Goal: Task Accomplishment & Management: Manage account settings

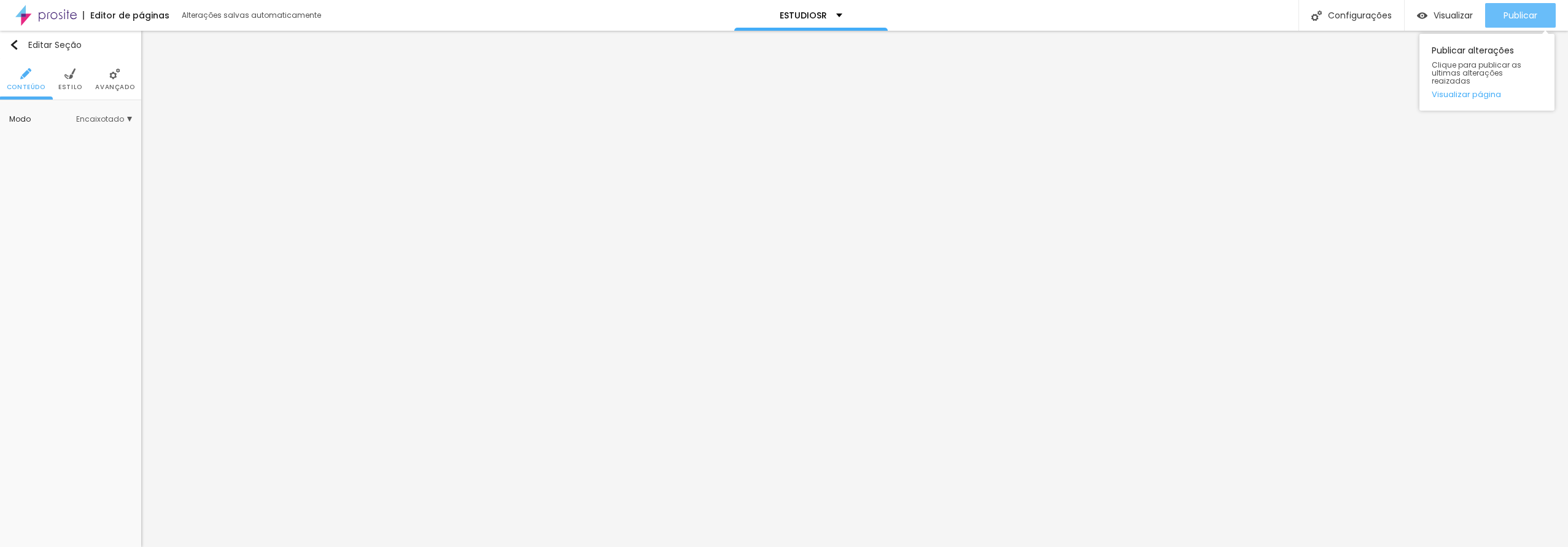
click at [1524, 17] on span "Publicar" at bounding box center [1521, 15] width 34 height 9
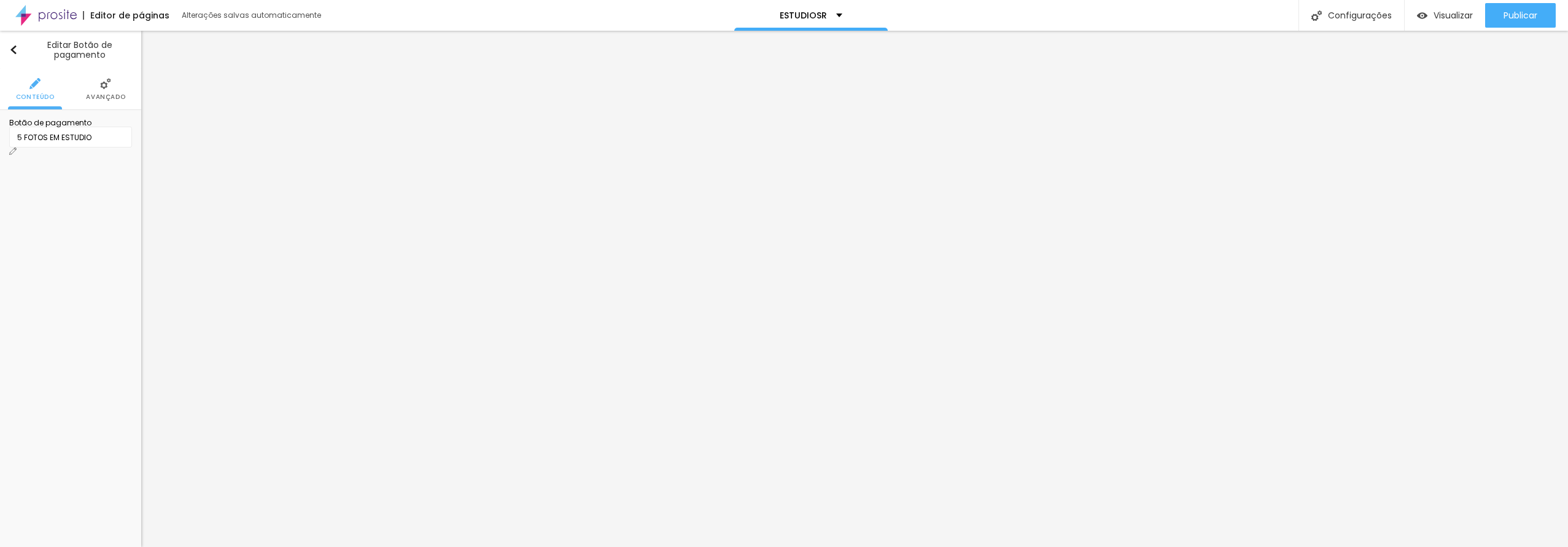
click at [84, 143] on div "5 FOTOS EM ESTUDIO" at bounding box center [70, 138] width 107 height 11
click at [16, 147] on img at bounding box center [13, 150] width 8 height 8
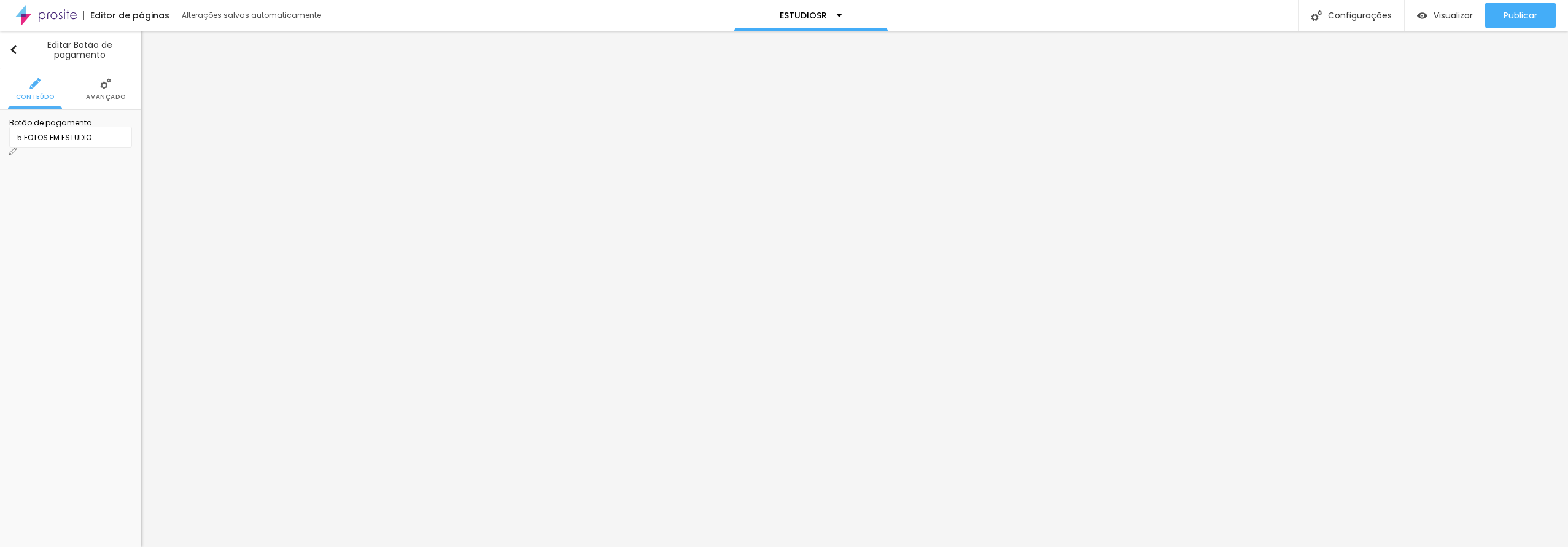
drag, startPoint x: 725, startPoint y: 85, endPoint x: 719, endPoint y: 86, distance: 6.1
drag, startPoint x: 812, startPoint y: 18, endPoint x: 458, endPoint y: 49, distance: 355.4
drag, startPoint x: 737, startPoint y: 141, endPoint x: 748, endPoint y: 141, distance: 11.0
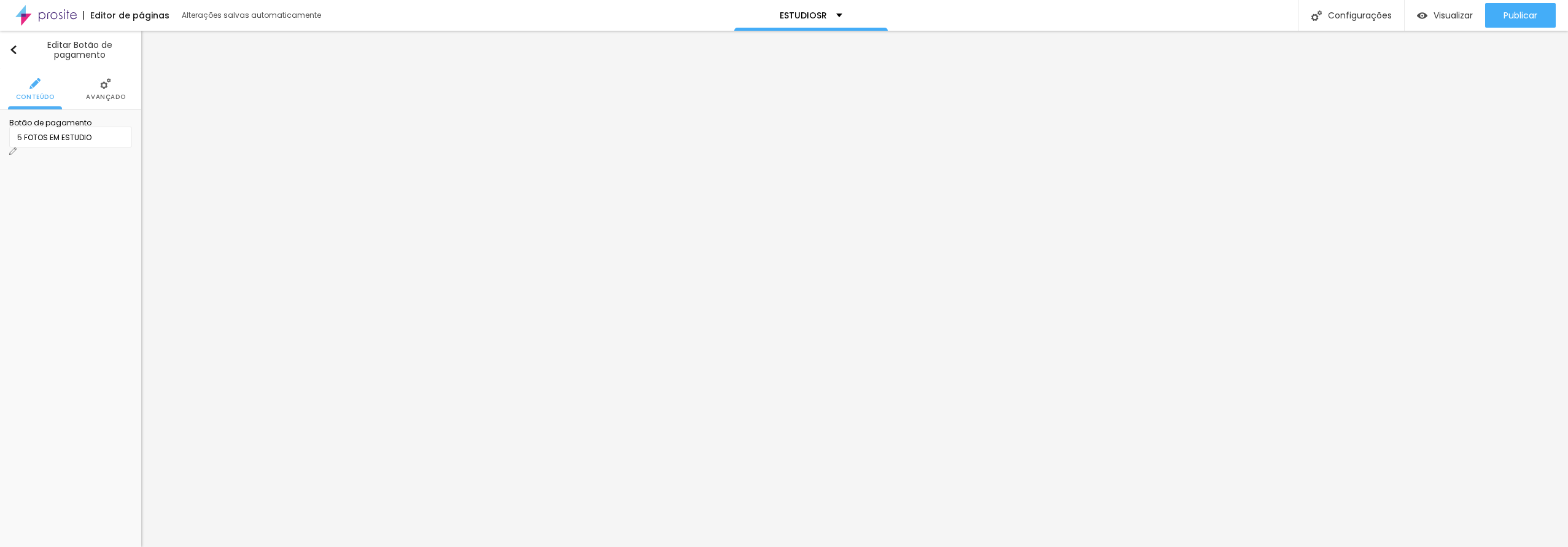
type input "R$ 299,00"
click at [16, 147] on img at bounding box center [13, 150] width 8 height 8
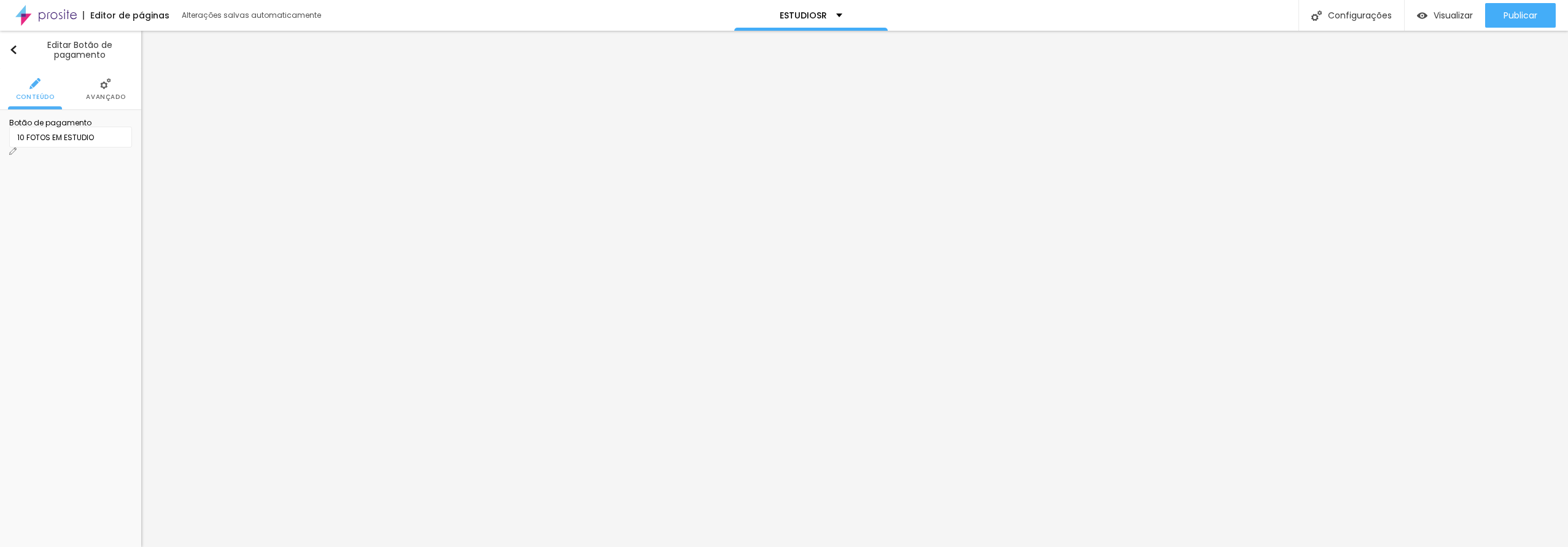
drag, startPoint x: 748, startPoint y: 141, endPoint x: 739, endPoint y: 141, distance: 9.0
type input "R$ 349,00"
click at [16, 147] on img at bounding box center [13, 150] width 8 height 8
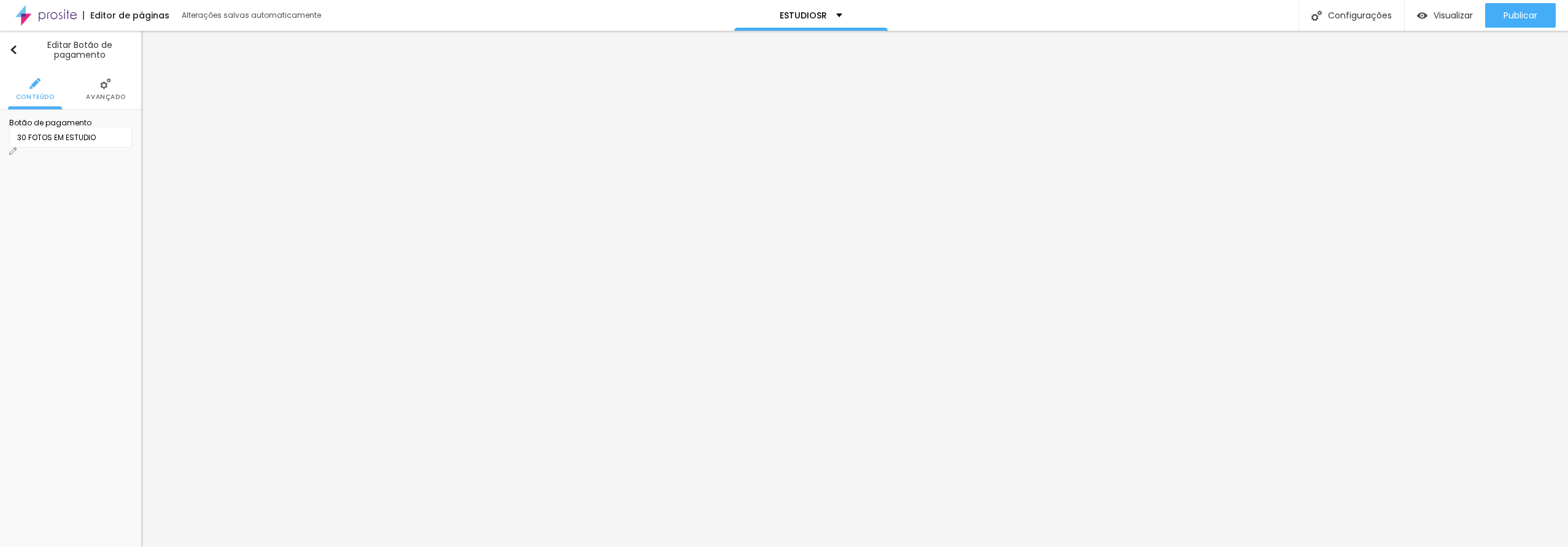
drag, startPoint x: 743, startPoint y: 141, endPoint x: 735, endPoint y: 141, distance: 8.0
type input "R$ 849,00"
click at [1504, 15] on span "Publicar" at bounding box center [1521, 15] width 34 height 9
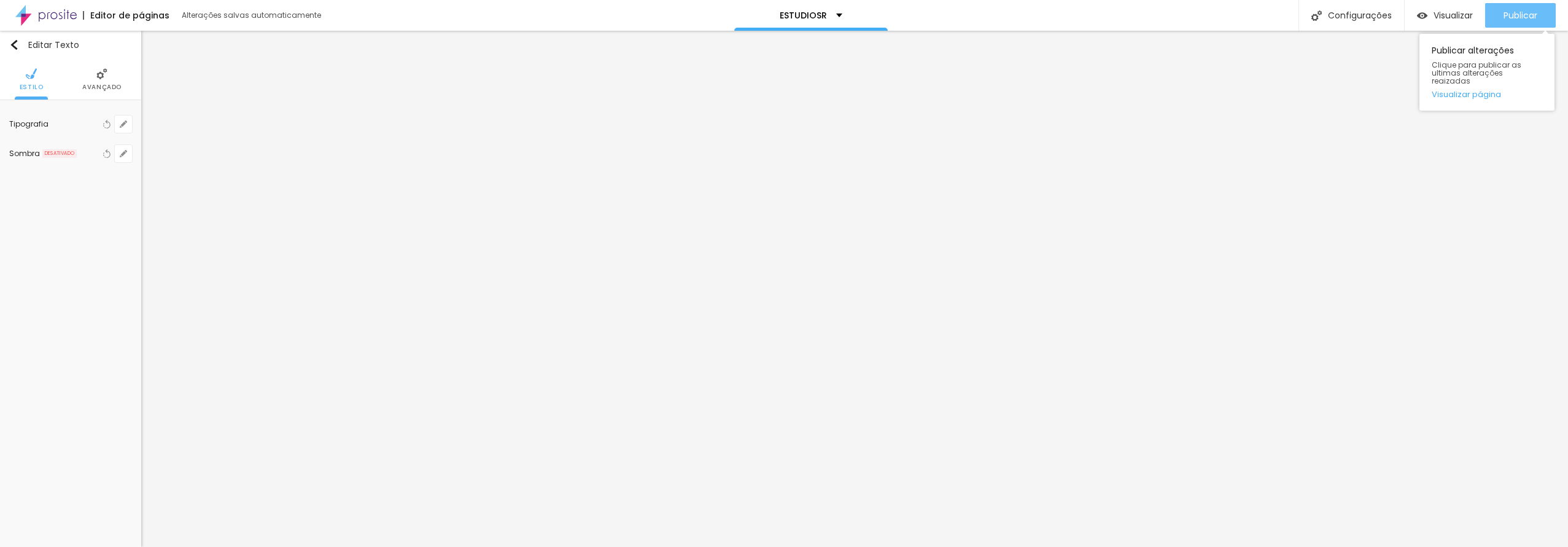
click at [1515, 20] on span "Publicar" at bounding box center [1521, 15] width 34 height 9
click at [16, 147] on img at bounding box center [13, 150] width 8 height 8
type input "R$ 449,00"
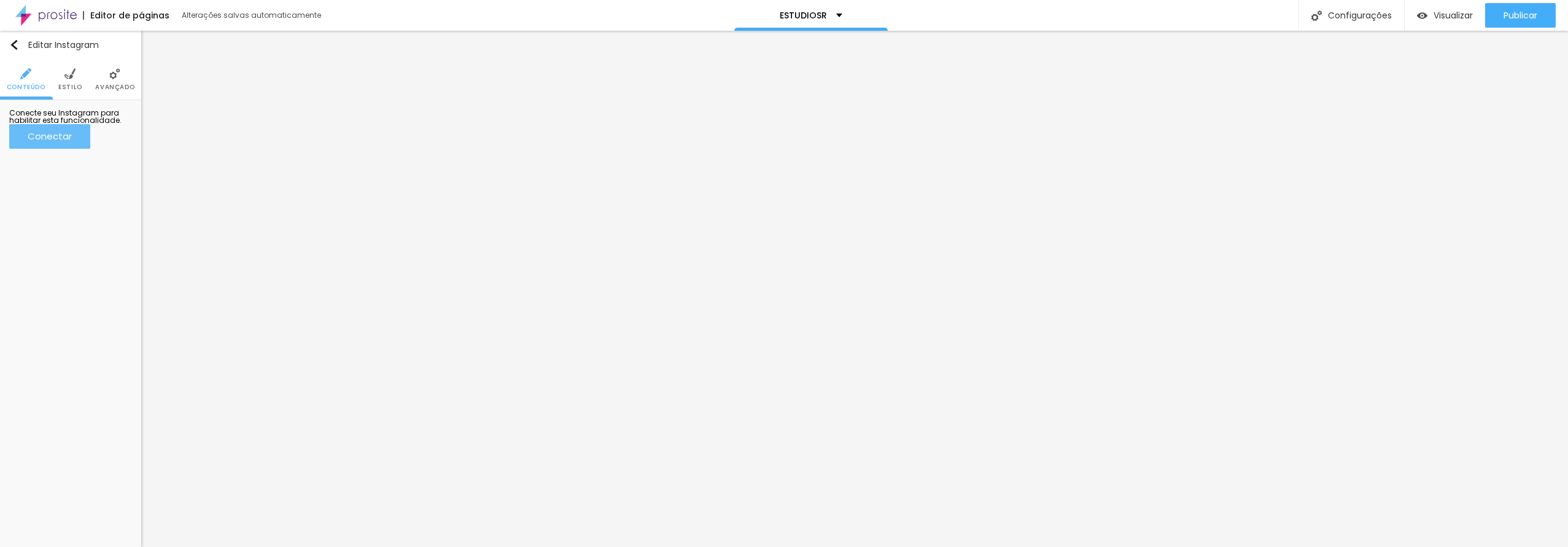
click at [72, 141] on div "Conectar" at bounding box center [50, 136] width 44 height 10
click at [1496, 9] on button "Publicar" at bounding box center [1520, 15] width 71 height 25
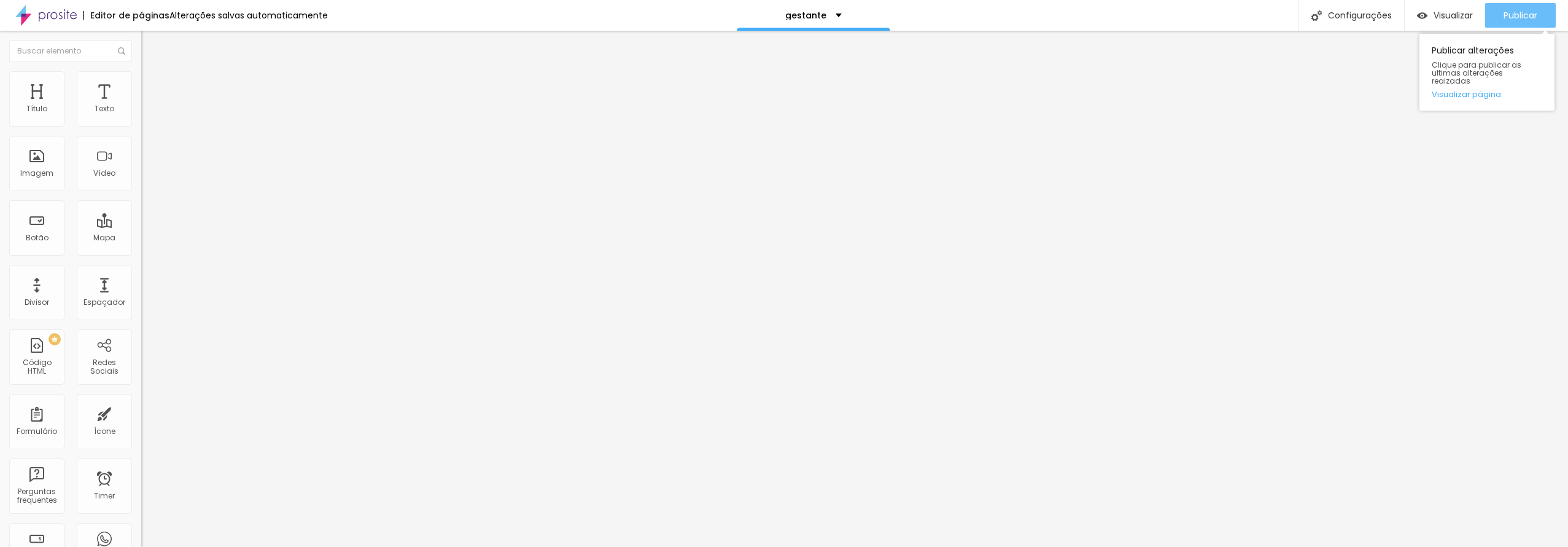
click at [1527, 16] on span "Publicar" at bounding box center [1521, 15] width 34 height 9
click at [1504, 13] on span "Publicar" at bounding box center [1521, 15] width 34 height 9
click at [1450, 17] on span "Visualizar" at bounding box center [1453, 15] width 39 height 9
click at [1513, 5] on div "Publicar" at bounding box center [1521, 15] width 34 height 25
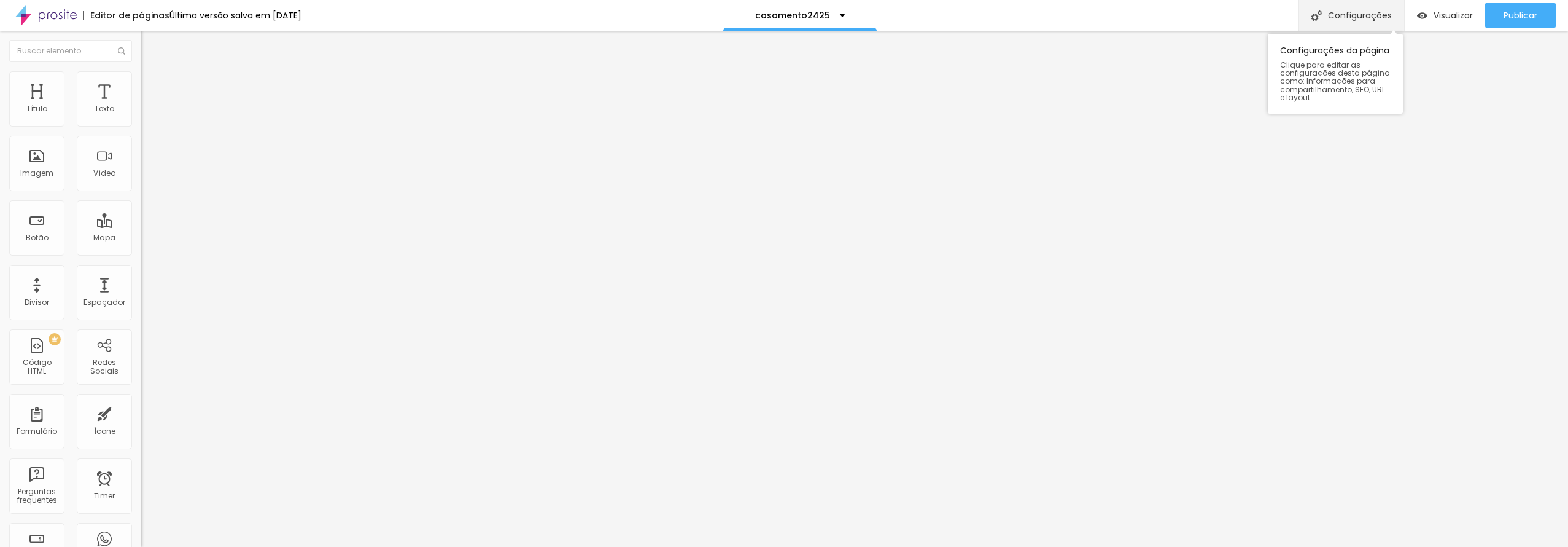
click at [1317, 18] on img at bounding box center [1317, 15] width 10 height 10
drag, startPoint x: 721, startPoint y: 132, endPoint x: 755, endPoint y: 132, distance: 34.0
type input "casamento2526"
drag, startPoint x: 725, startPoint y: 191, endPoint x: 772, endPoint y: 193, distance: 47.0
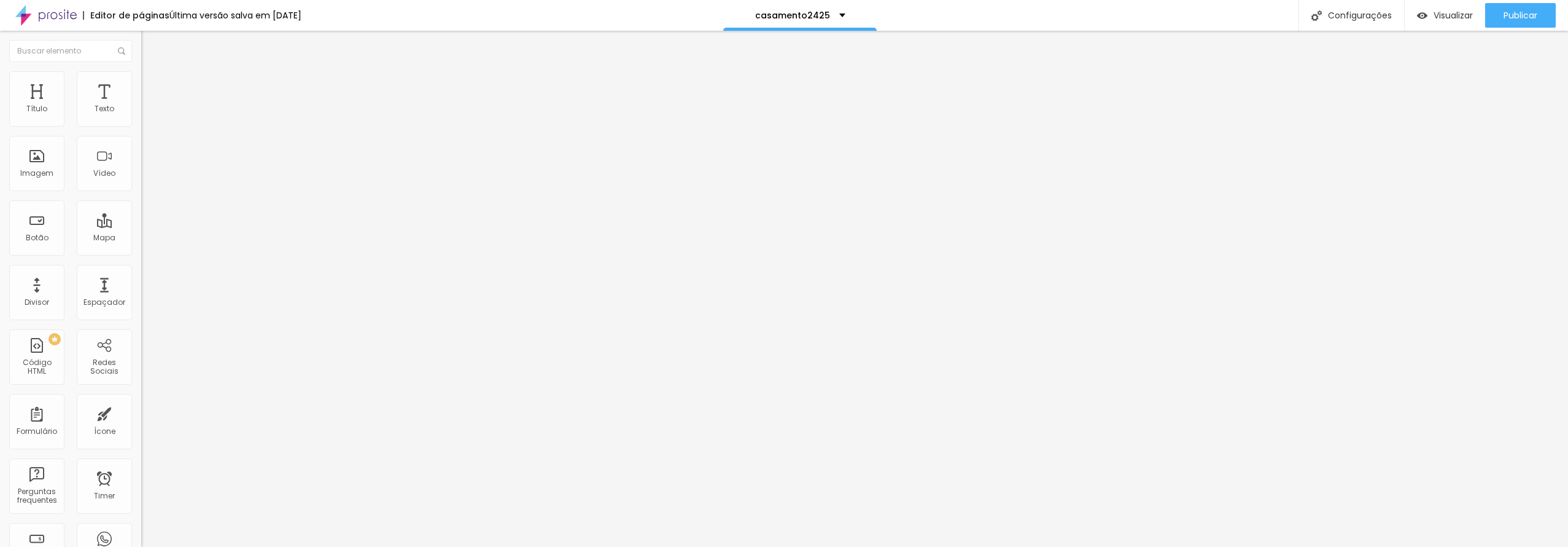
type input "/casamento2526"
drag, startPoint x: 1514, startPoint y: 16, endPoint x: 1401, endPoint y: 29, distance: 113.7
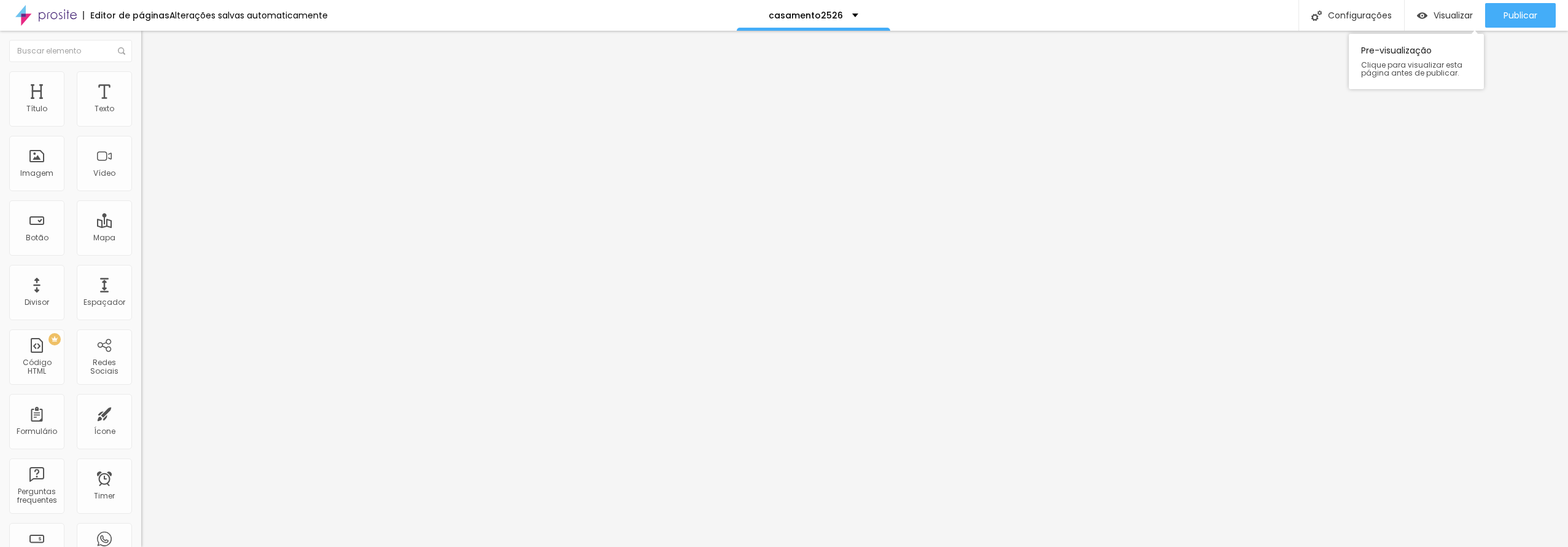
click at [1514, 16] on span "Publicar" at bounding box center [1521, 15] width 34 height 9
click at [1434, 16] on span "Visualizar" at bounding box center [1453, 15] width 39 height 9
type input "22"
type input "21"
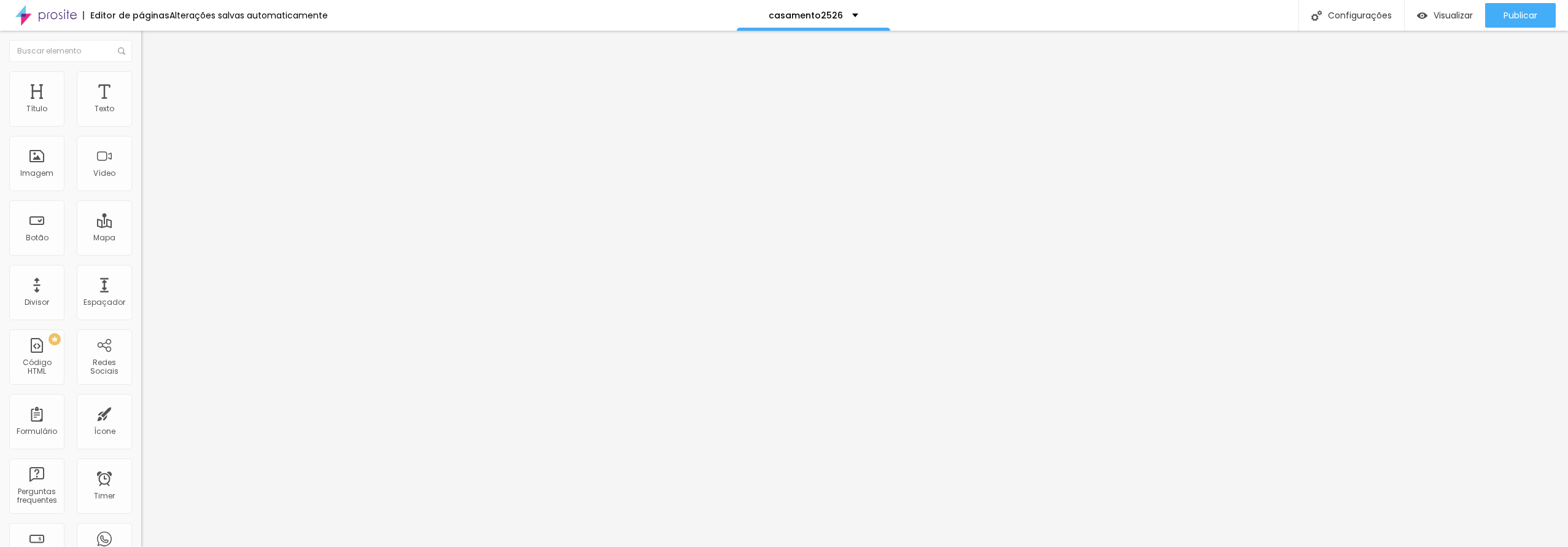
type input "21"
type input "20"
type input "21"
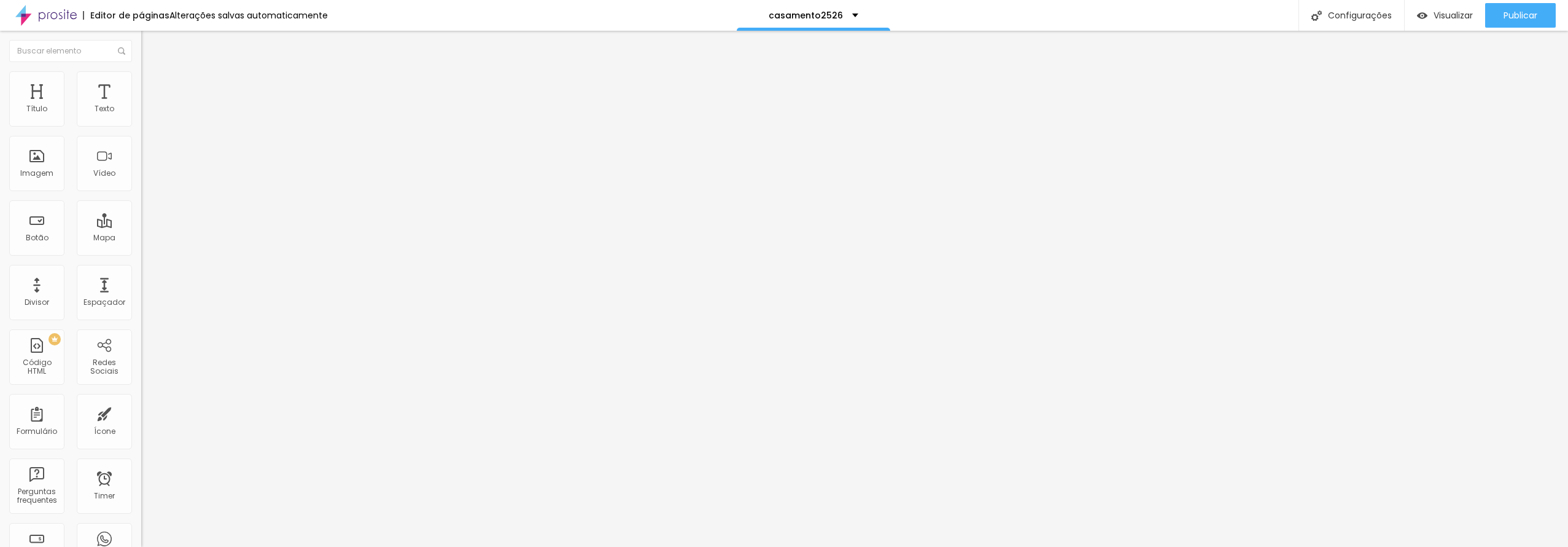
type input "22"
drag, startPoint x: 36, startPoint y: 261, endPoint x: 50, endPoint y: 247, distance: 19.8
type input "22"
click at [141, 290] on input "range" at bounding box center [180, 294] width 79 height 9
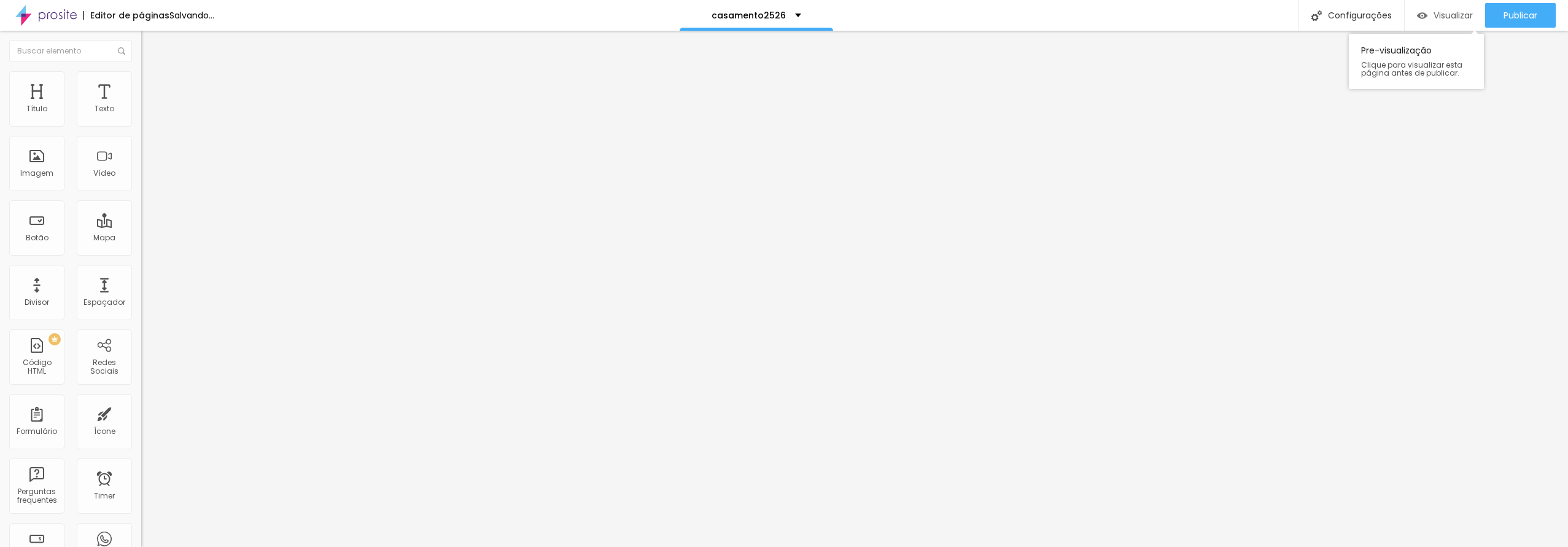
drag, startPoint x: 1534, startPoint y: 8, endPoint x: 1465, endPoint y: 11, distance: 69.1
click at [1533, 9] on div "Publicar" at bounding box center [1521, 15] width 34 height 25
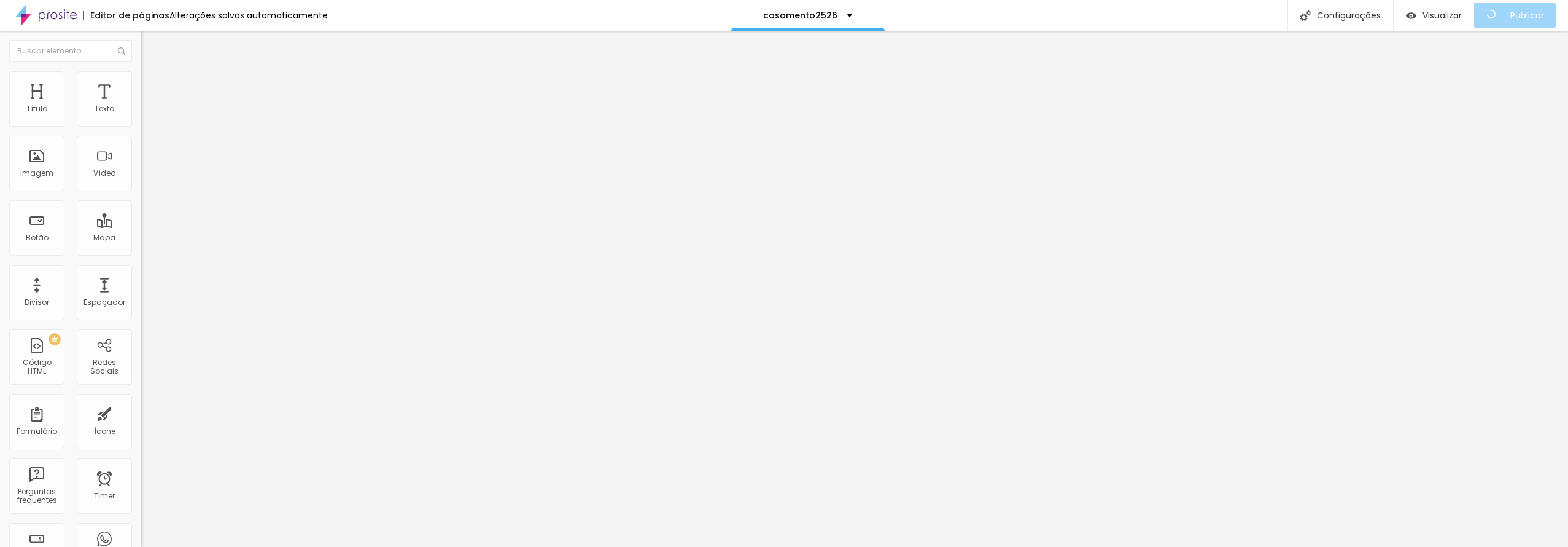
click at [1113, 2] on div "Editor de páginas Alterações salvas automaticamente casamento2526 Configurações…" at bounding box center [784, 15] width 1568 height 31
click at [1506, 25] on div "Publicar" at bounding box center [1521, 15] width 34 height 25
click at [141, 77] on img at bounding box center [146, 76] width 11 height 11
click at [1516, 16] on span "Publicar" at bounding box center [1521, 15] width 34 height 9
type input "9"
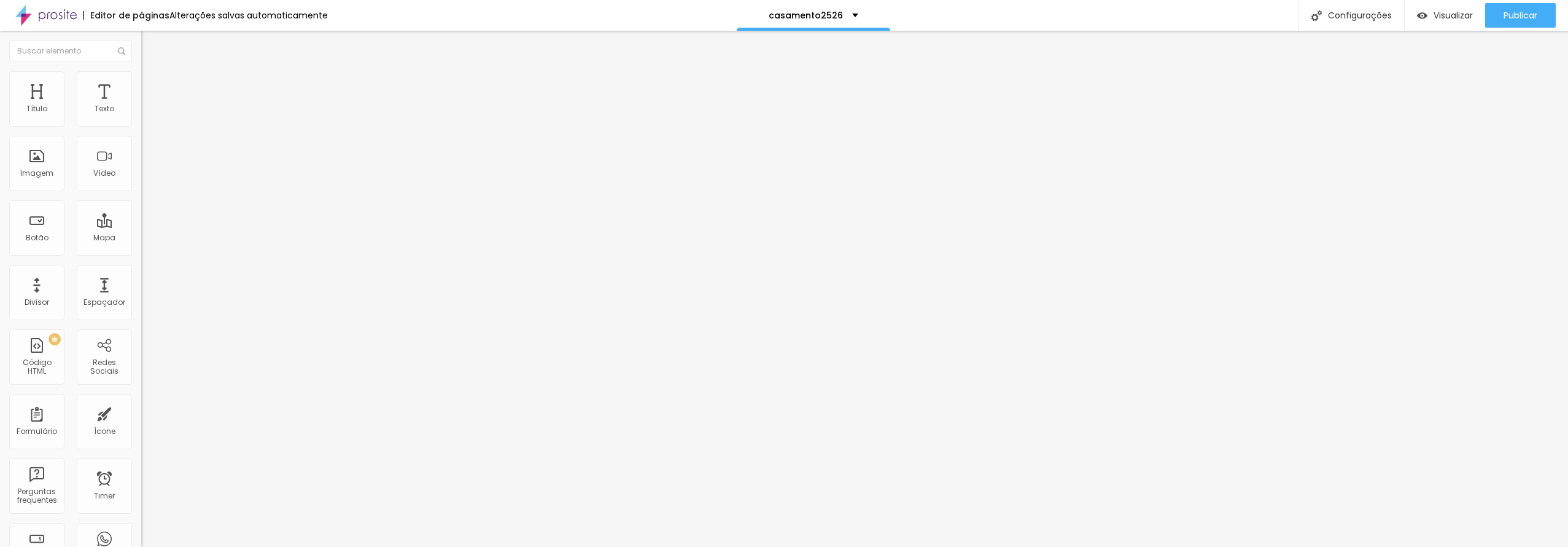
type input "9"
type input "14"
type input "15"
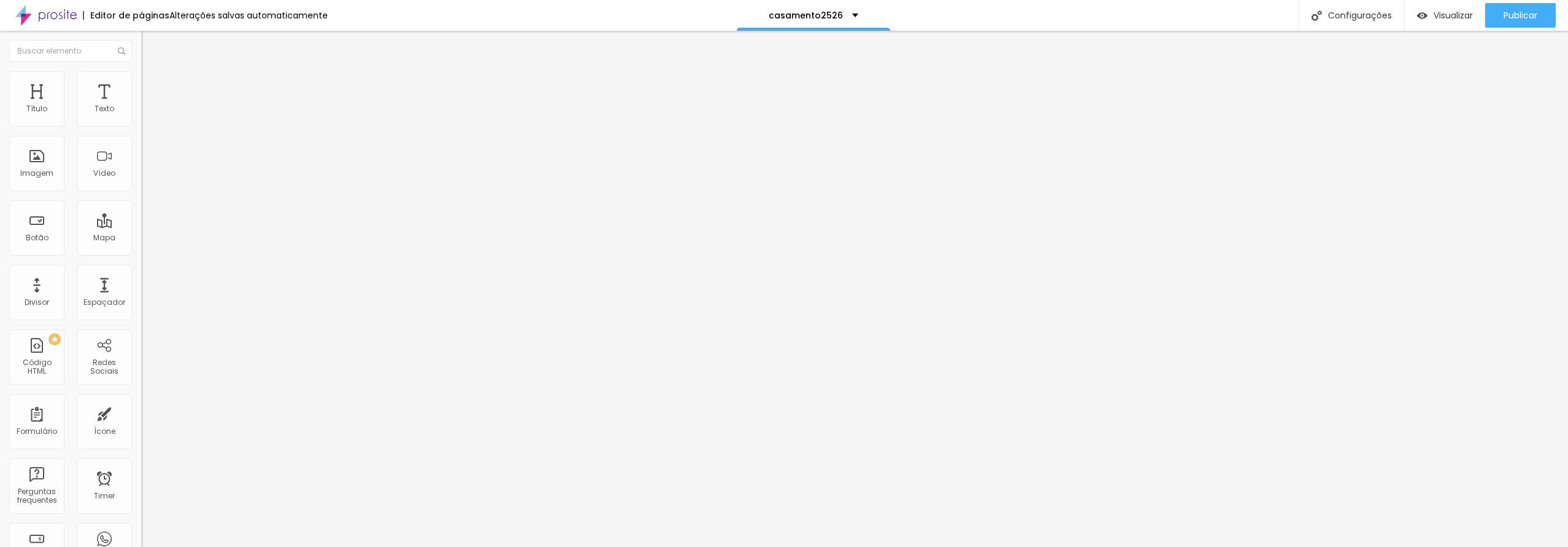
type input "15"
click at [141, 226] on input "range" at bounding box center [180, 230] width 79 height 9
click at [141, 71] on li "Estilo" at bounding box center [211, 65] width 141 height 12
type input "24"
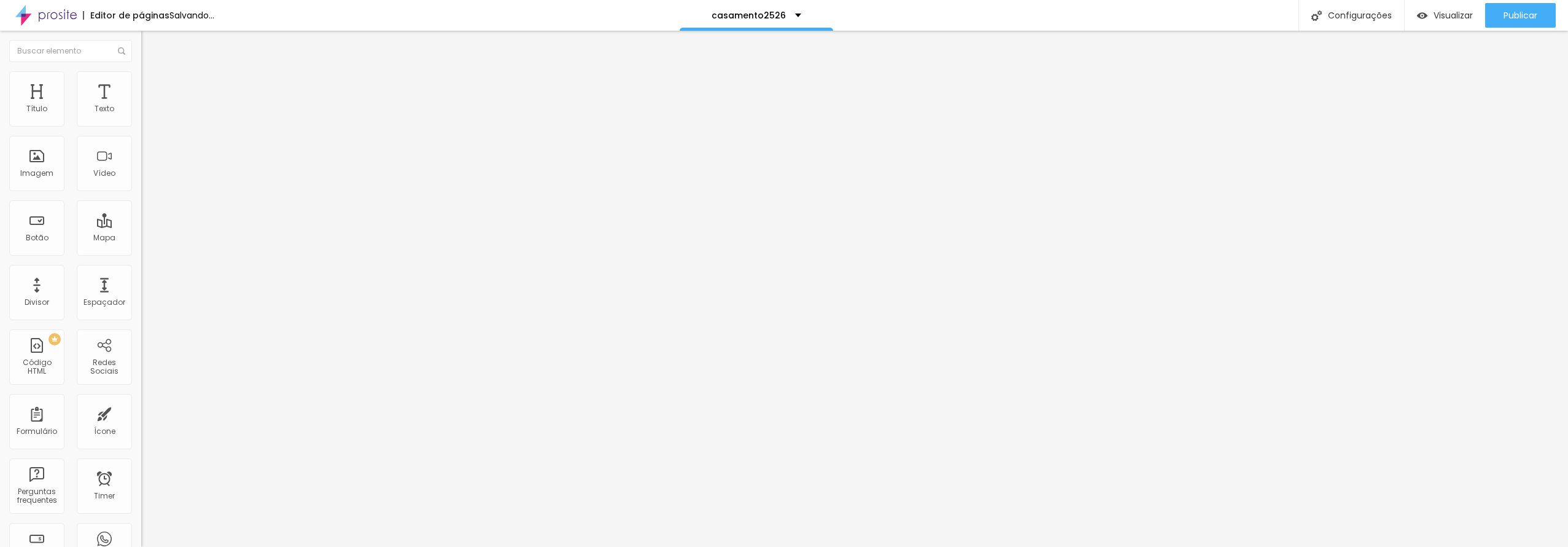
type input "25"
type input "26"
type input "27"
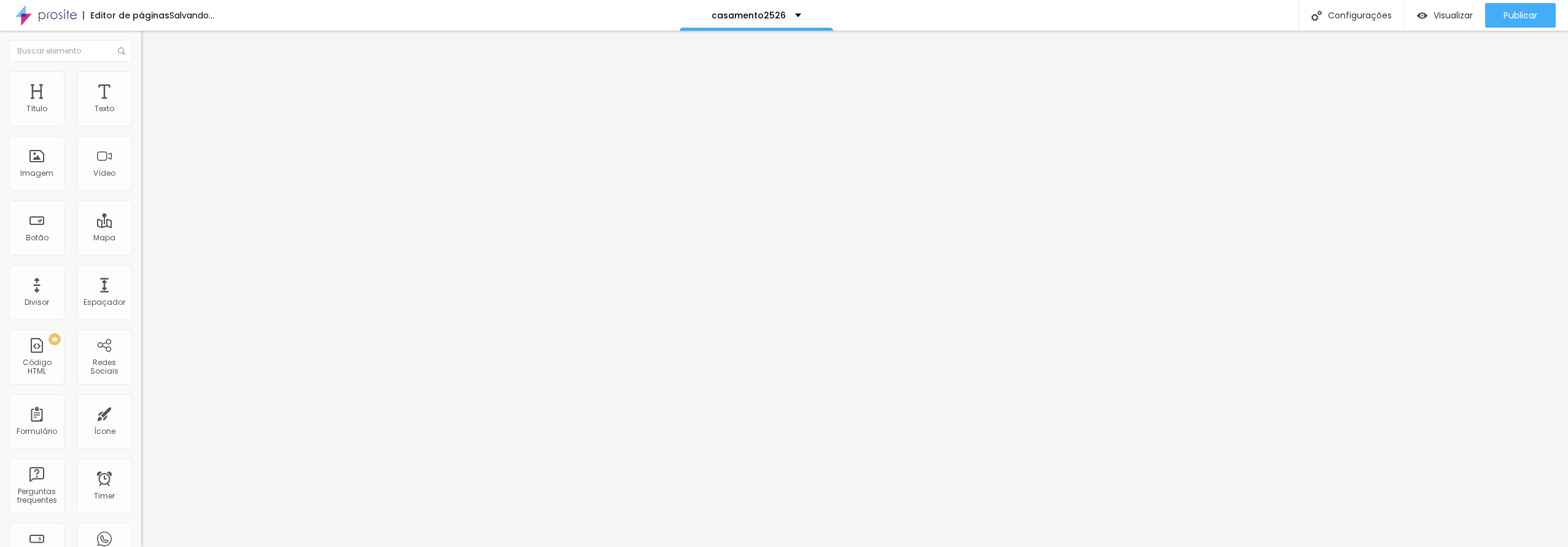
type input "27"
type input "30"
click at [141, 290] on input "range" at bounding box center [180, 294] width 79 height 9
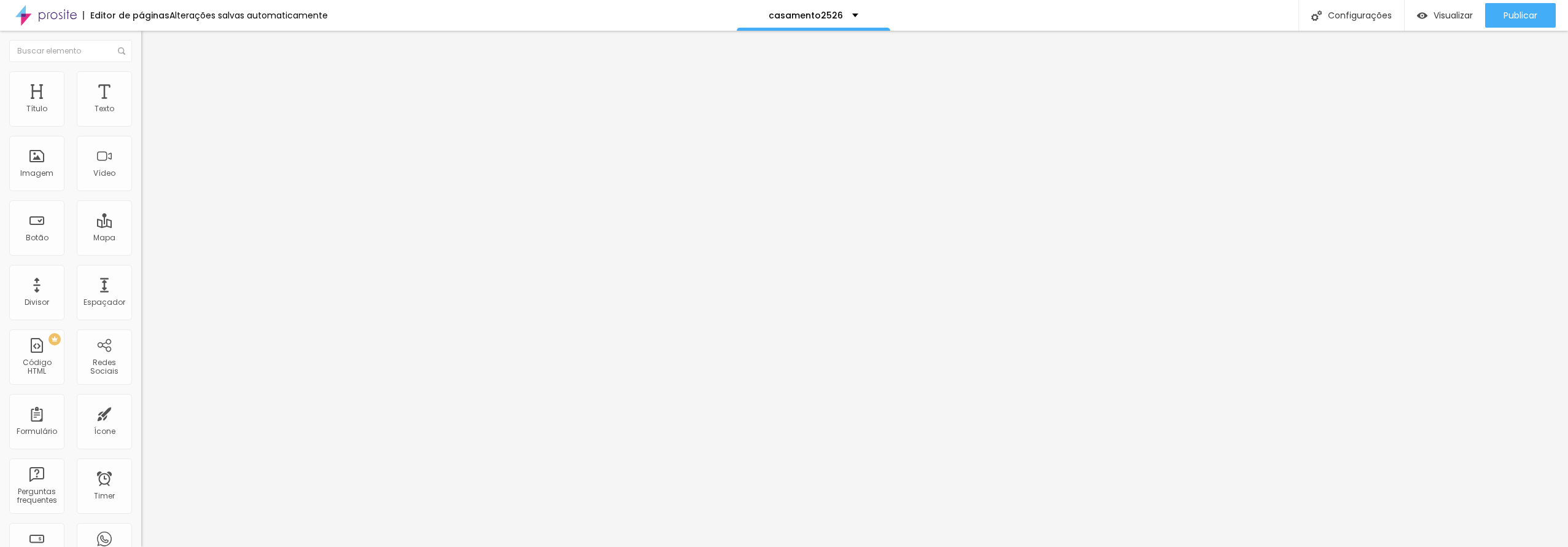
type input "3"
type input "3.3"
type input "4.1"
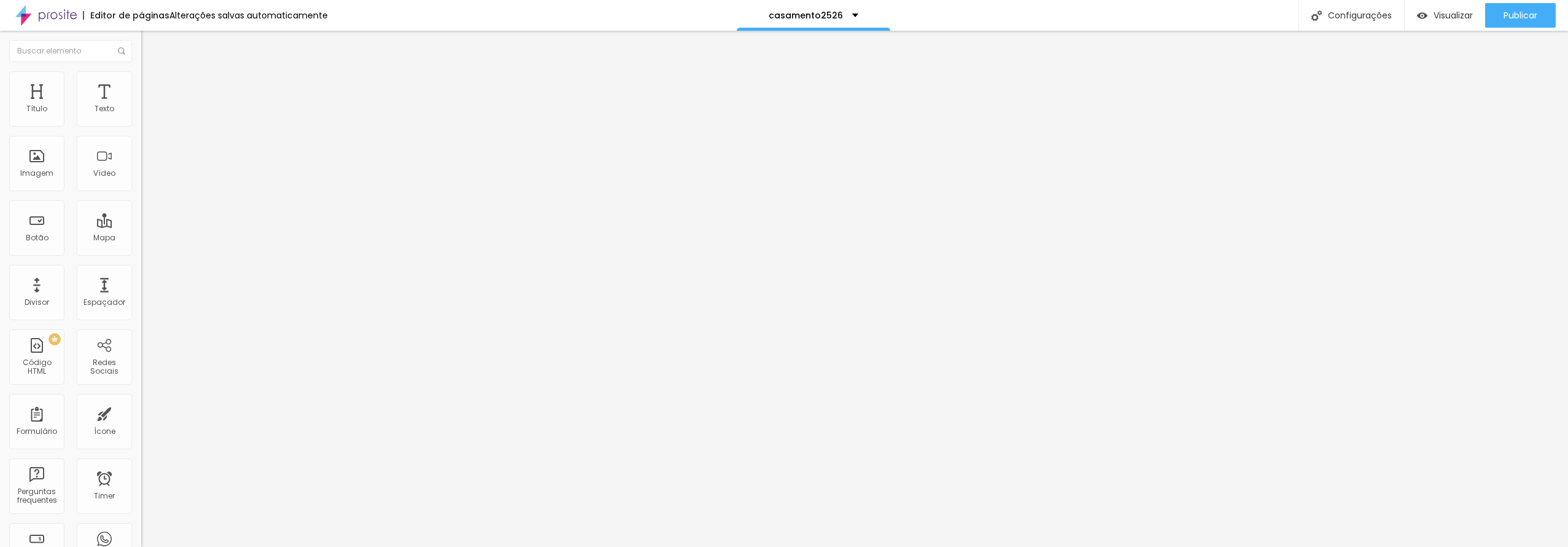
type input "4.1"
type input "4.4"
type input "4.3"
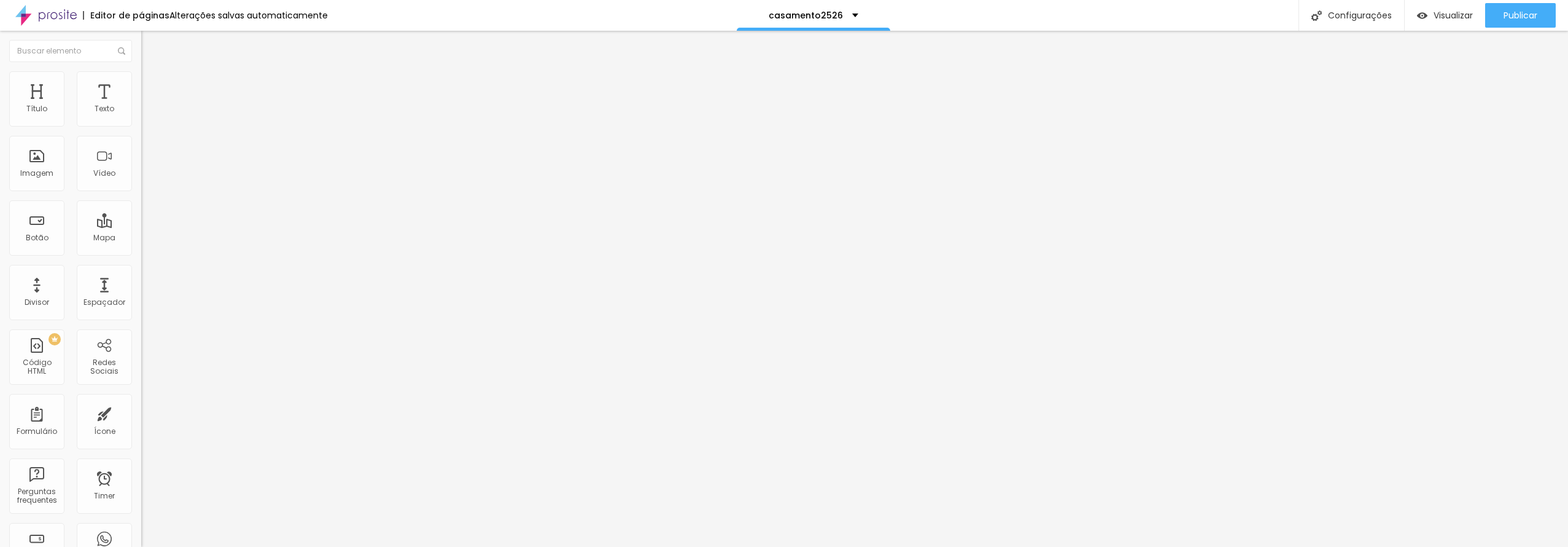
drag, startPoint x: 43, startPoint y: 285, endPoint x: 68, endPoint y: 266, distance: 31.4
type input "4.3"
click at [141, 464] on input "range" at bounding box center [180, 468] width 79 height 9
click at [1520, 9] on div "Publicar" at bounding box center [1521, 15] width 34 height 25
click at [1508, 14] on span "Publicar" at bounding box center [1521, 15] width 34 height 9
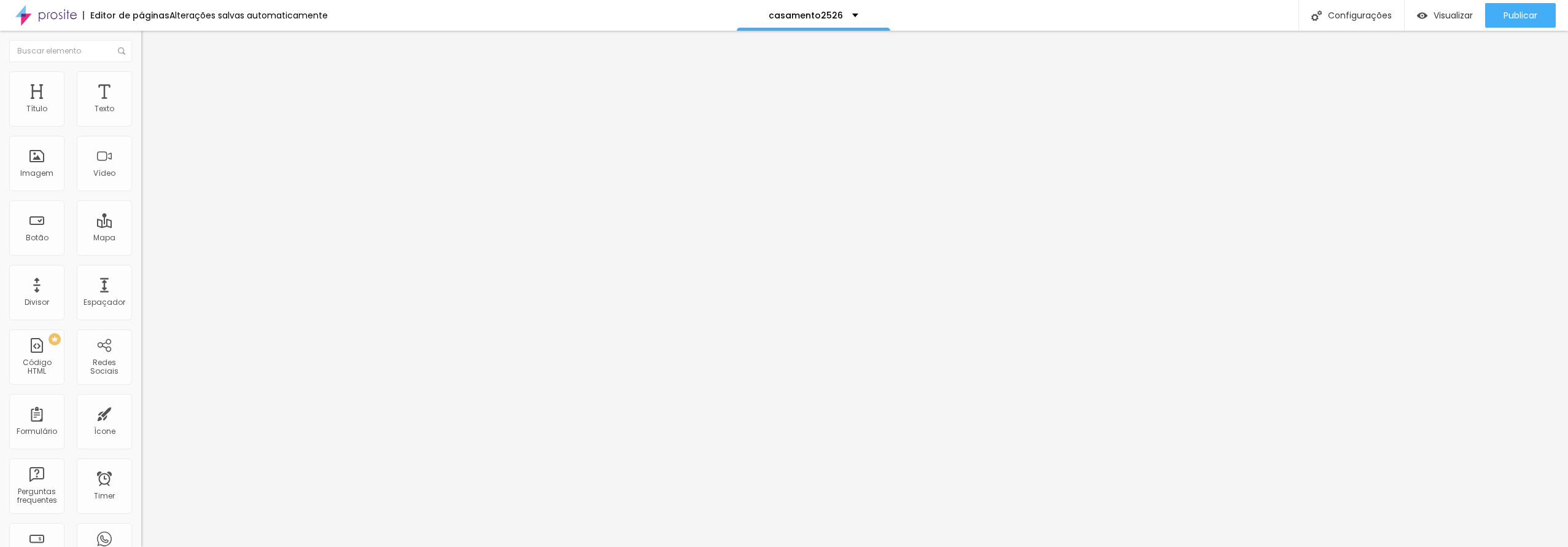
click at [141, 91] on div "Tipografia" at bounding box center [211, 87] width 141 height 8
drag, startPoint x: 95, startPoint y: 78, endPoint x: 90, endPoint y: 95, distance: 17.7
click at [141, 79] on li "Avançado" at bounding box center [211, 77] width 141 height 12
type input "15"
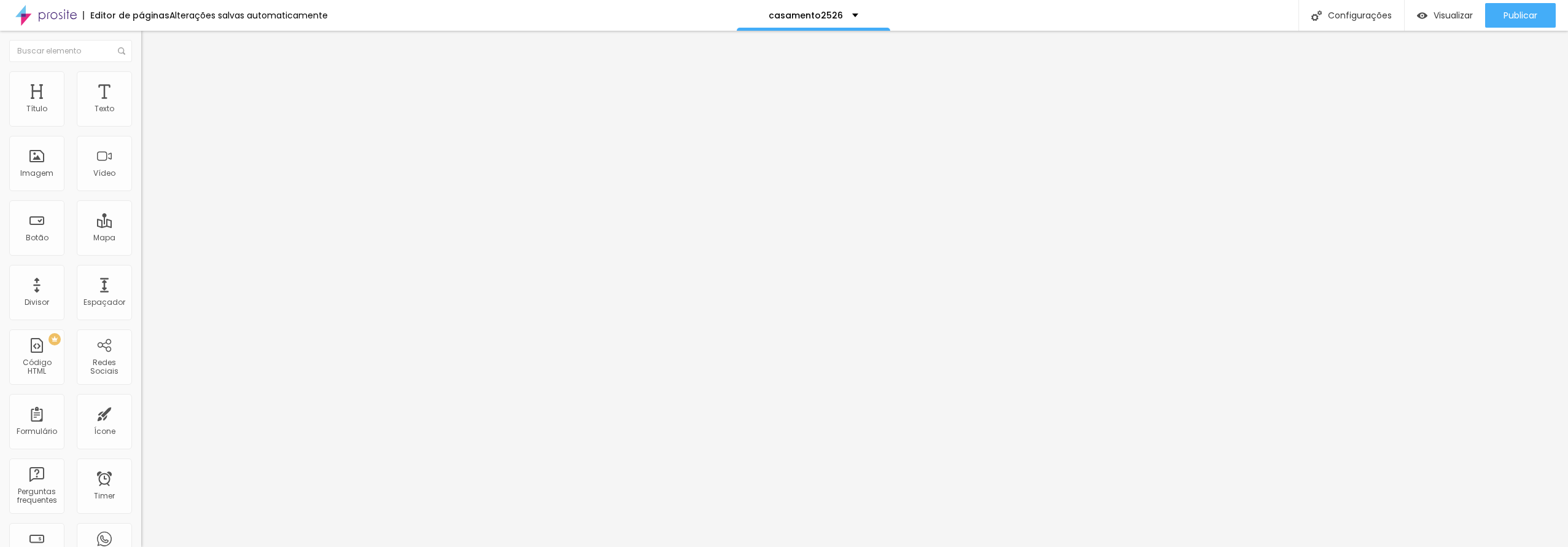
type input "15"
click at [141, 226] on input "range" at bounding box center [180, 230] width 79 height 9
click at [141, 70] on img at bounding box center [146, 64] width 11 height 11
click at [146, 115] on icon "button" at bounding box center [150, 110] width 8 height 8
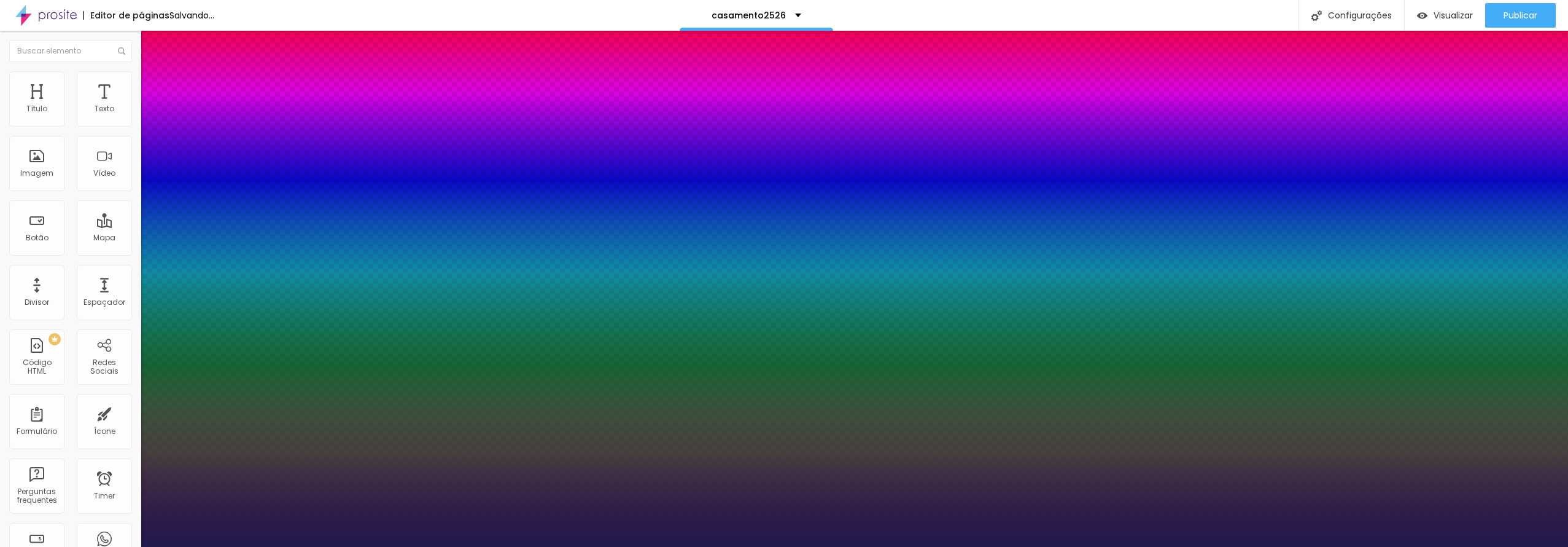
type input "1"
type input "18"
type input "1"
type input "23"
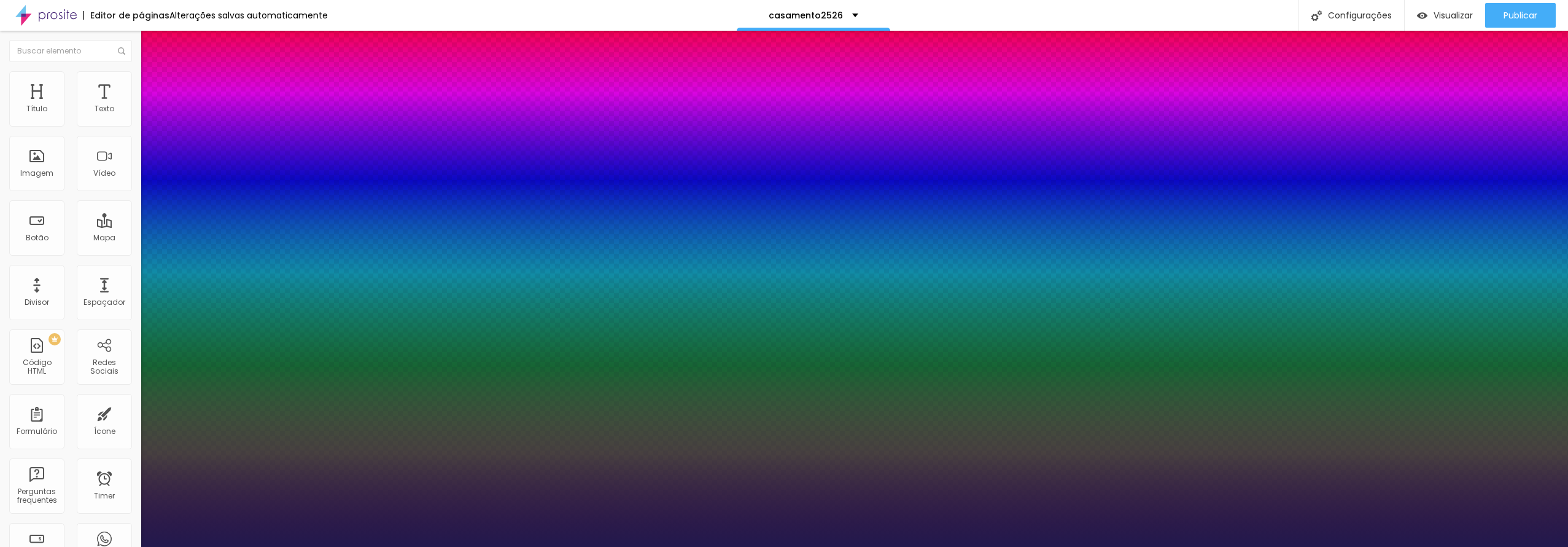
type input "23"
type input "1"
type input "29"
type input "1"
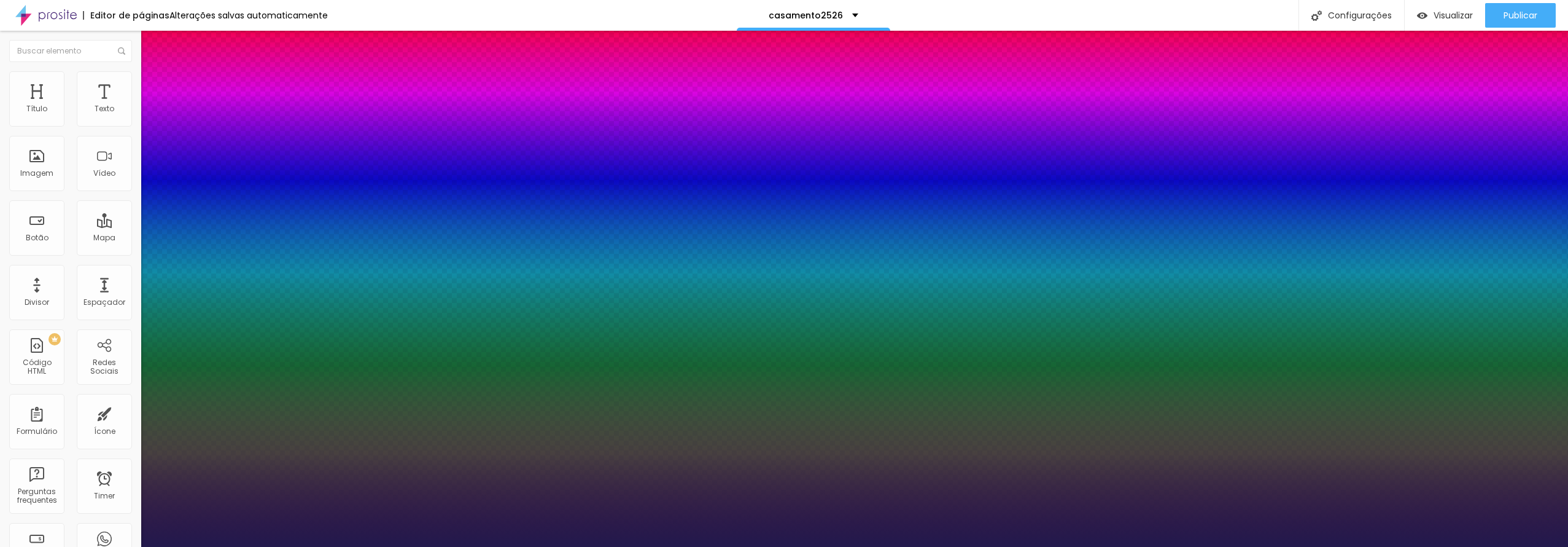
type input "42"
type input "1"
type input "43"
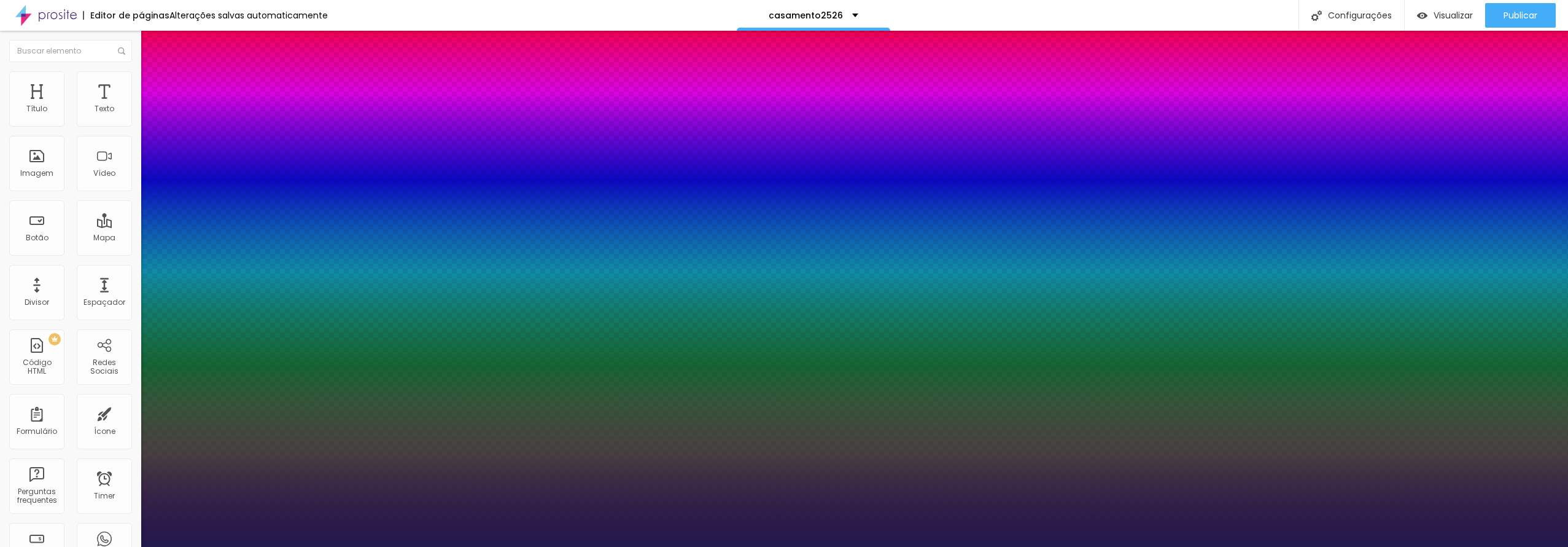
type input "1"
type input "42"
type input "1"
type input "41"
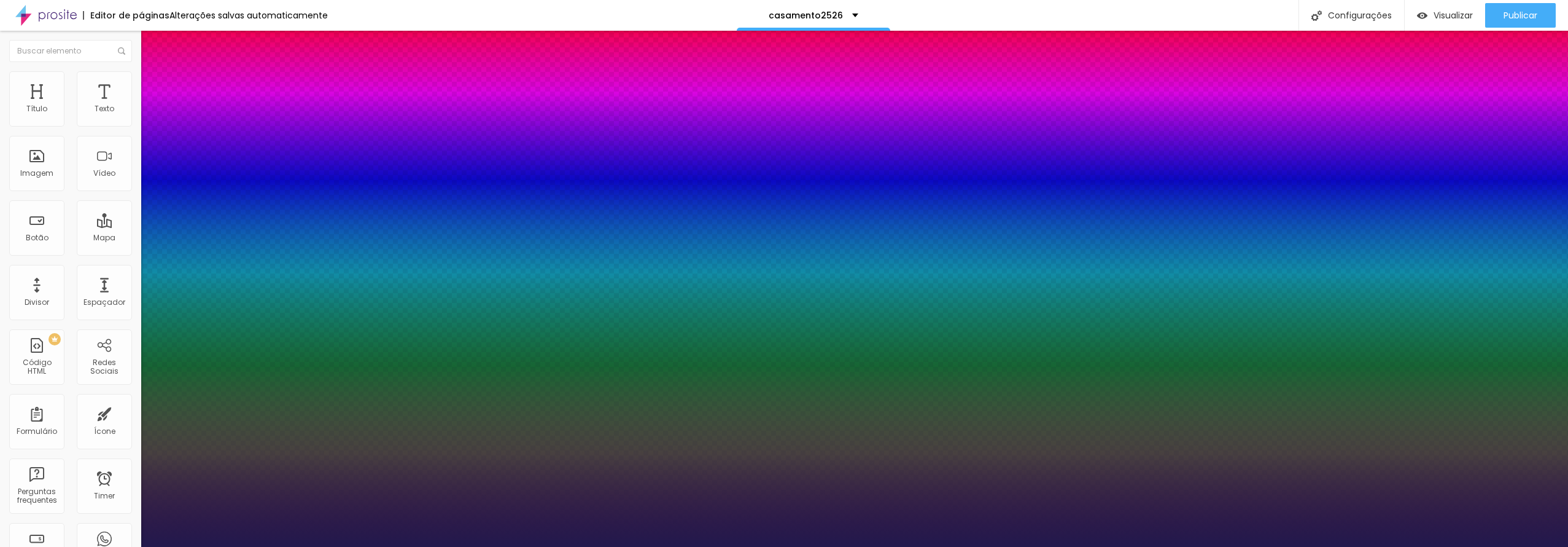
type input "41"
type input "1"
type input "38"
type input "1"
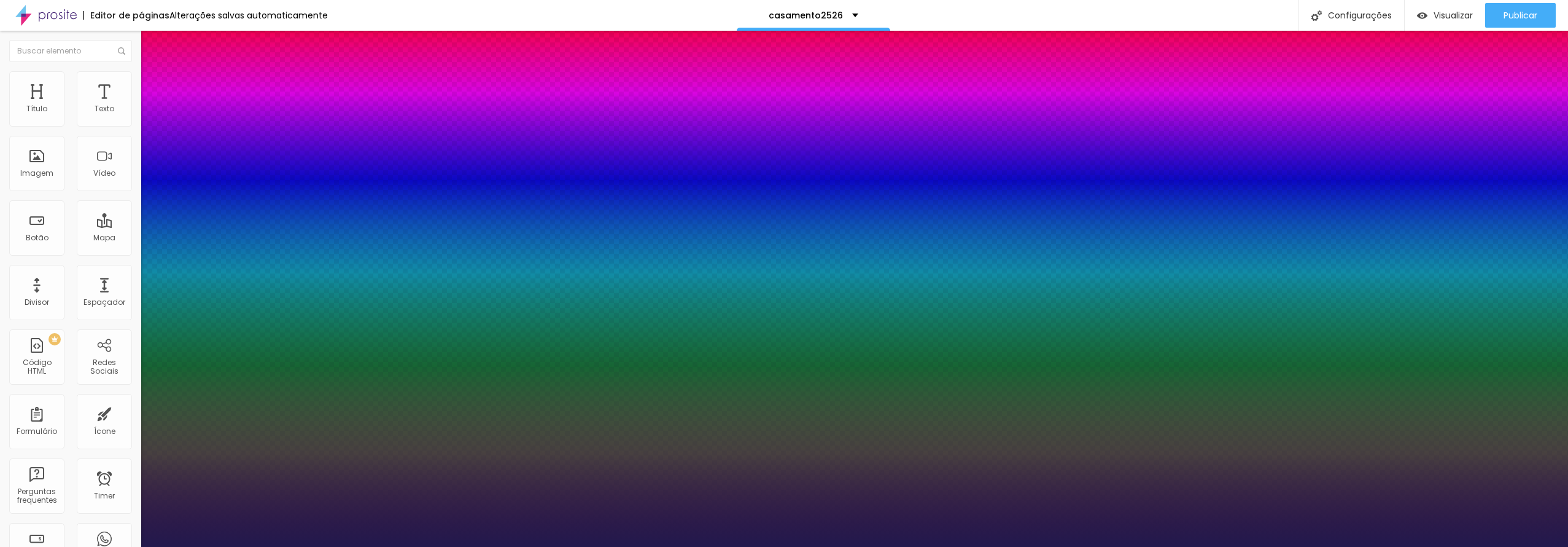
type input "36"
type input "1"
type input "35"
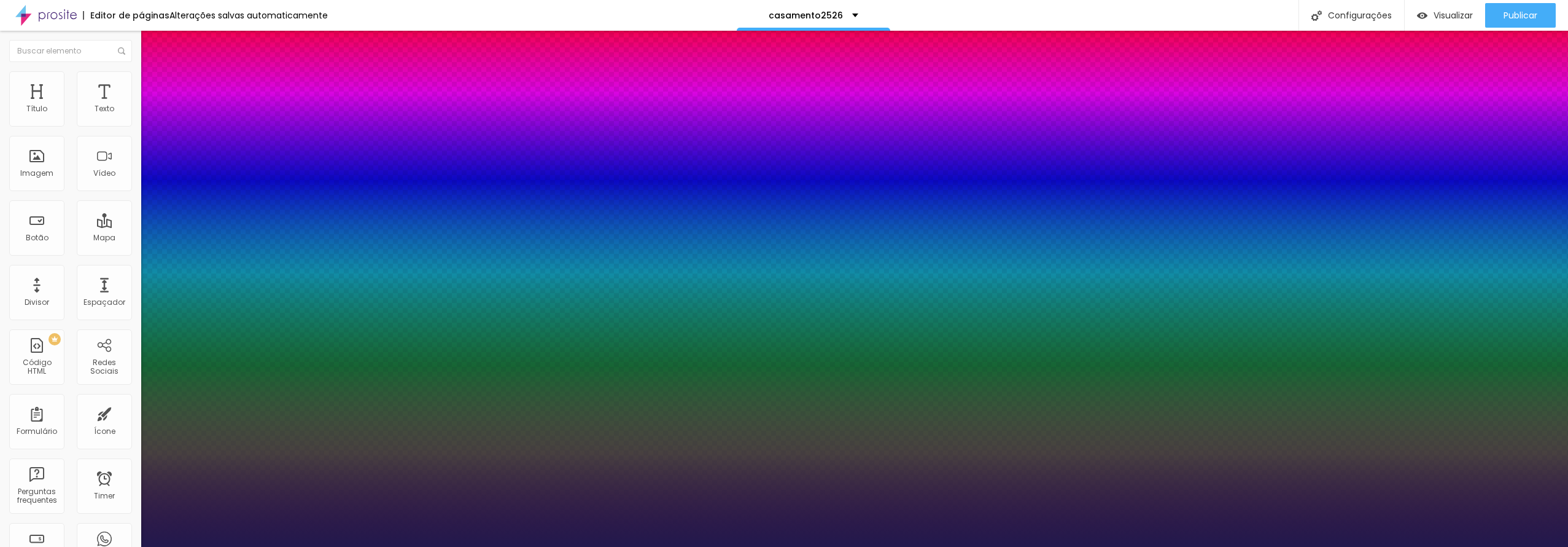
type input "1"
type input "34"
type input "1"
type input "31"
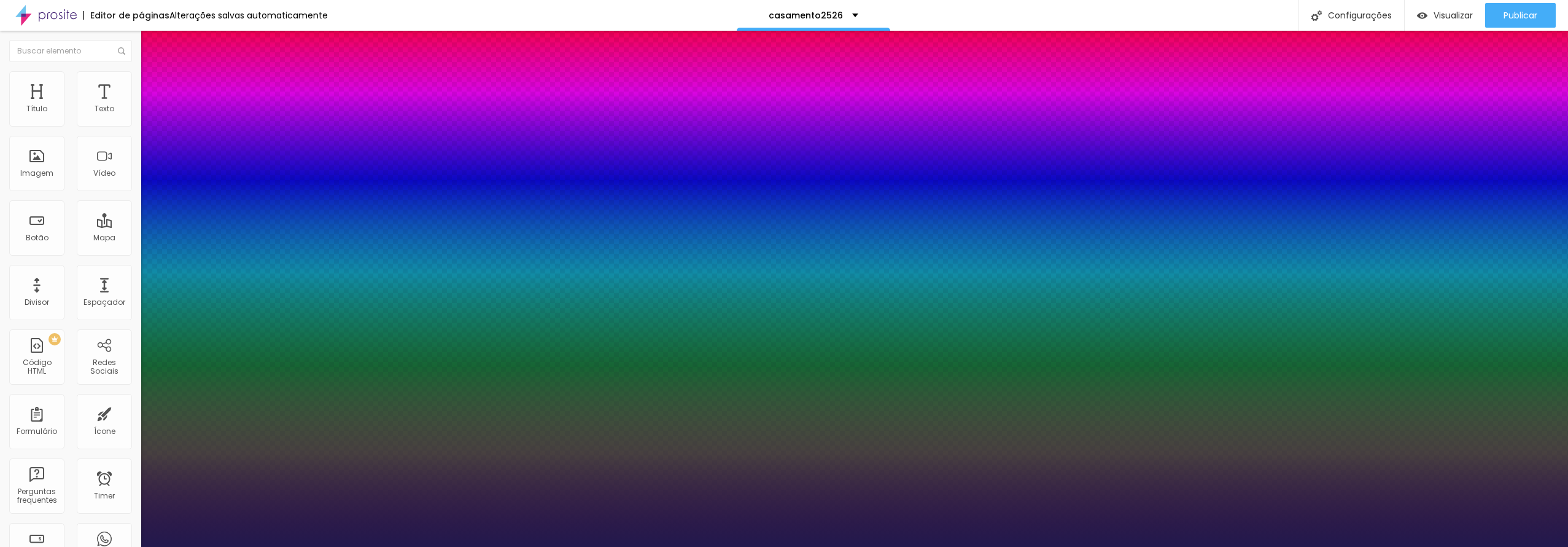
type input "31"
type input "1"
type input "29"
type input "1"
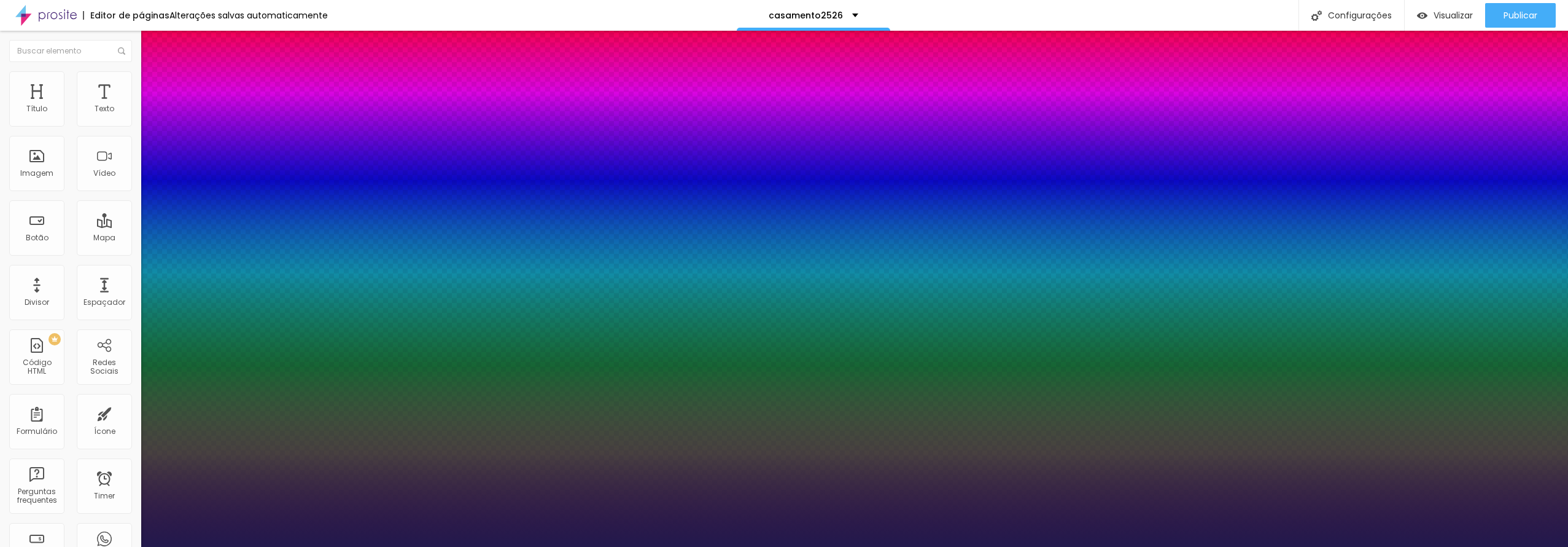
type input "28"
type input "1"
type input "27"
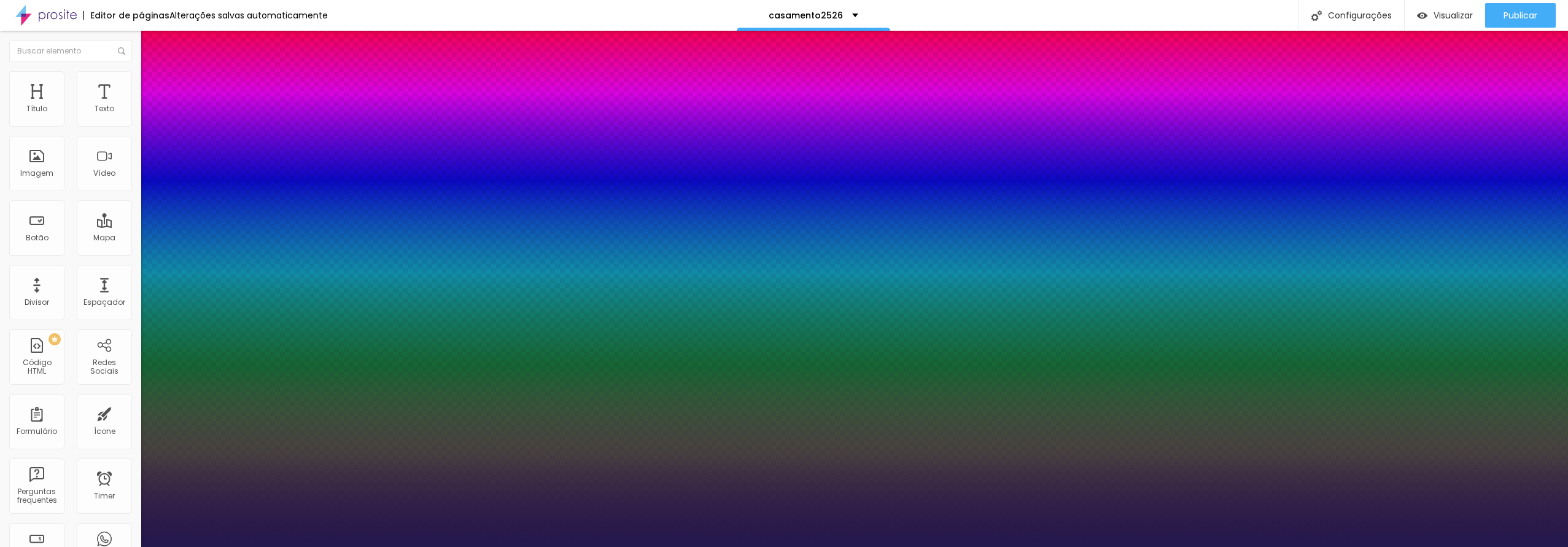
type input "1"
type input "26"
type input "1"
drag, startPoint x: 167, startPoint y: 204, endPoint x: 132, endPoint y: 208, distance: 35.2
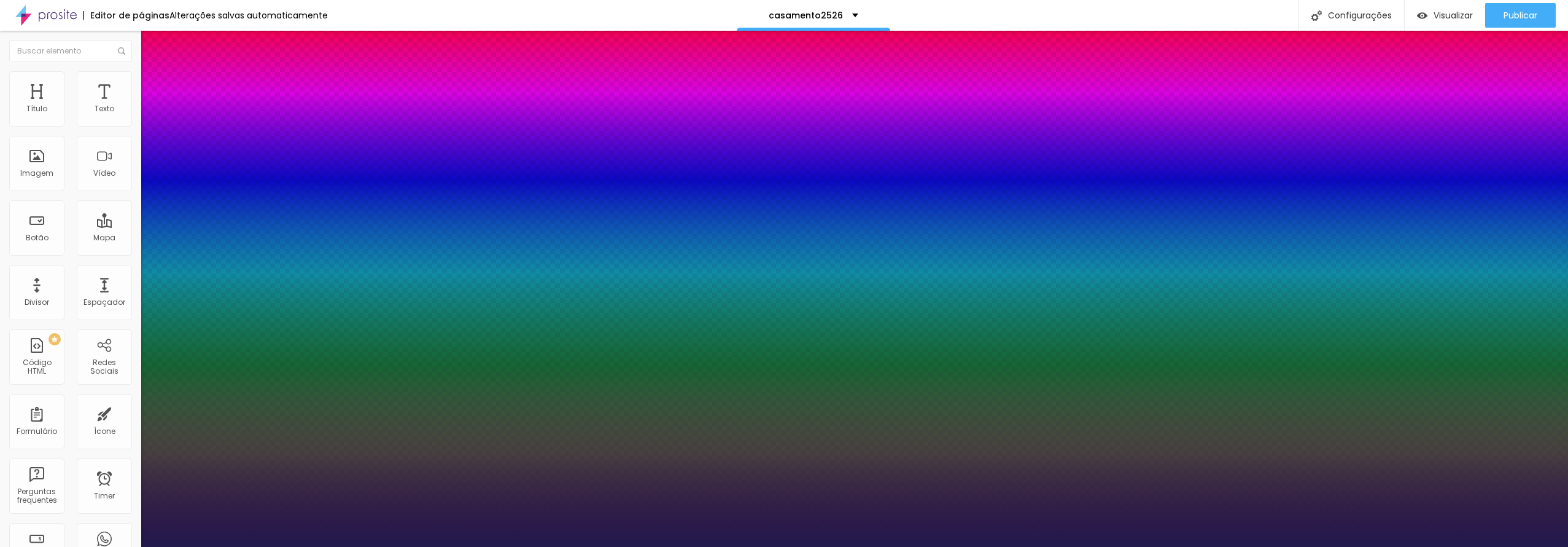
type input "26"
type input "1"
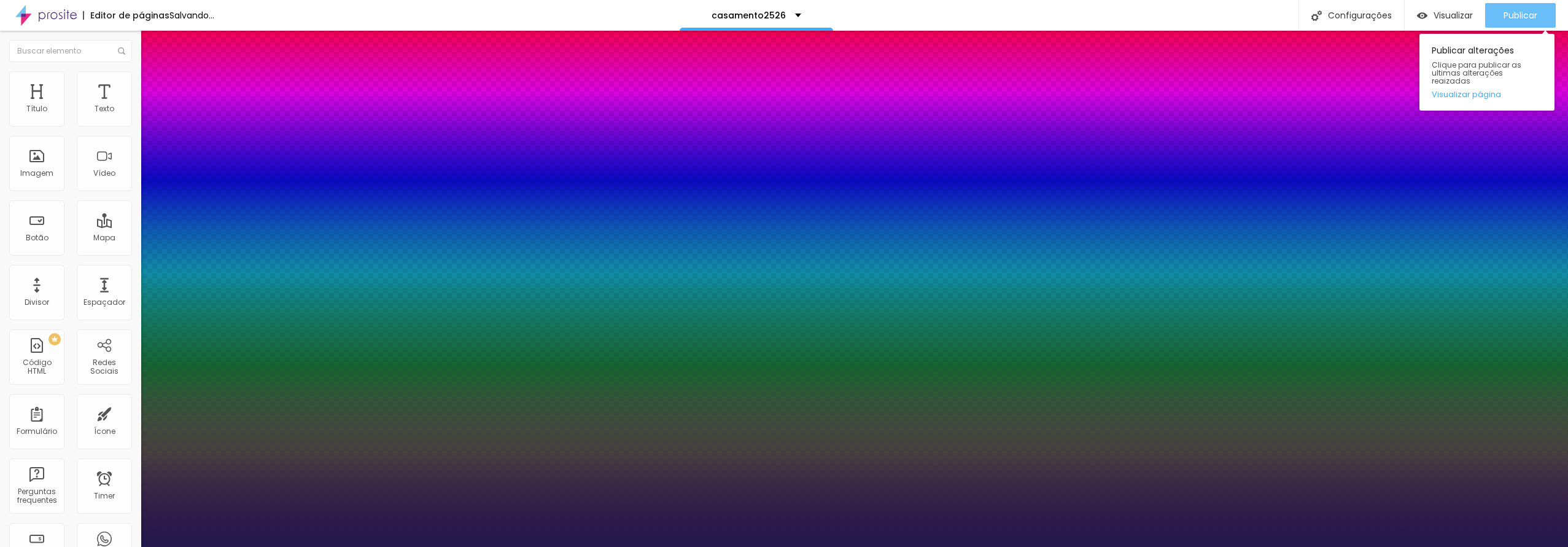
drag, startPoint x: 1534, startPoint y: 11, endPoint x: 1531, endPoint y: 25, distance: 14.3
click at [1533, 546] on div at bounding box center [784, 547] width 1568 height 0
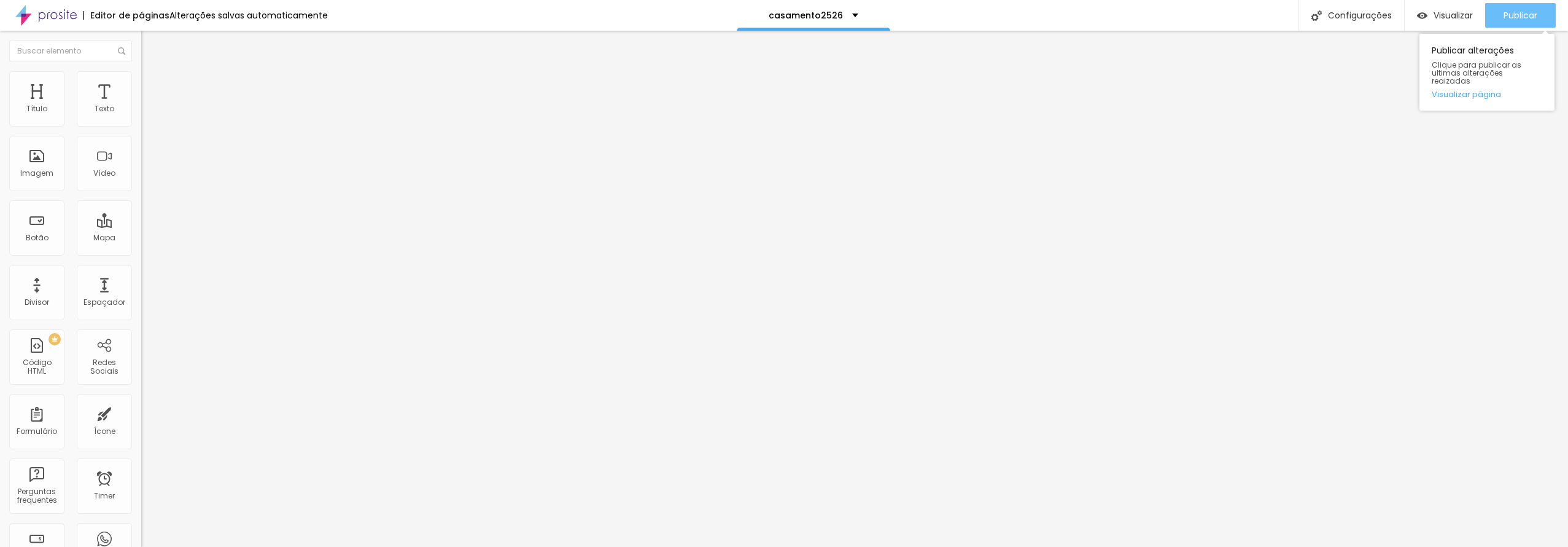
click at [1527, 19] on span "Publicar" at bounding box center [1521, 15] width 34 height 9
drag, startPoint x: 1514, startPoint y: 5, endPoint x: 1492, endPoint y: 21, distance: 27.2
click at [1514, 5] on div "Publicar" at bounding box center [1521, 15] width 34 height 25
click at [1506, 16] on span "Publicar" at bounding box center [1521, 15] width 34 height 9
click at [1526, 16] on span "Publicar" at bounding box center [1521, 15] width 34 height 9
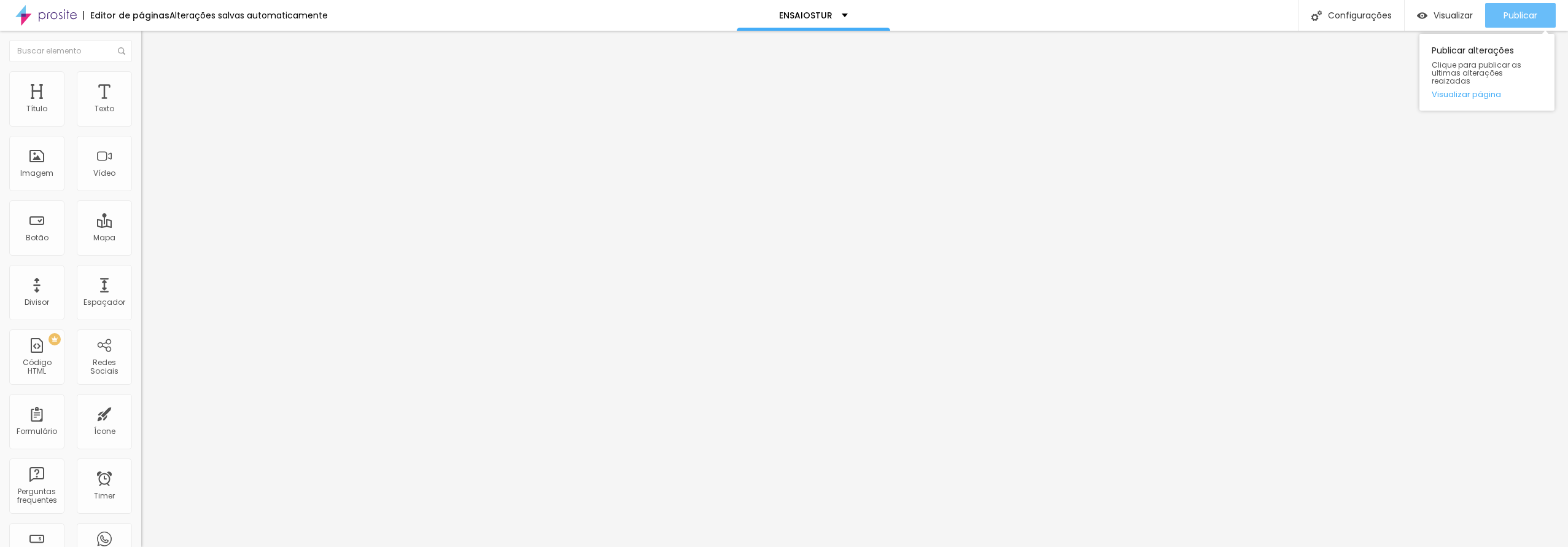
drag, startPoint x: 1506, startPoint y: 11, endPoint x: 1502, endPoint y: 16, distance: 6.4
click at [1506, 12] on span "Publicar" at bounding box center [1521, 15] width 34 height 9
click at [1439, 16] on span "Visualizar" at bounding box center [1453, 15] width 39 height 9
click at [141, 103] on img at bounding box center [144, 99] width 8 height 8
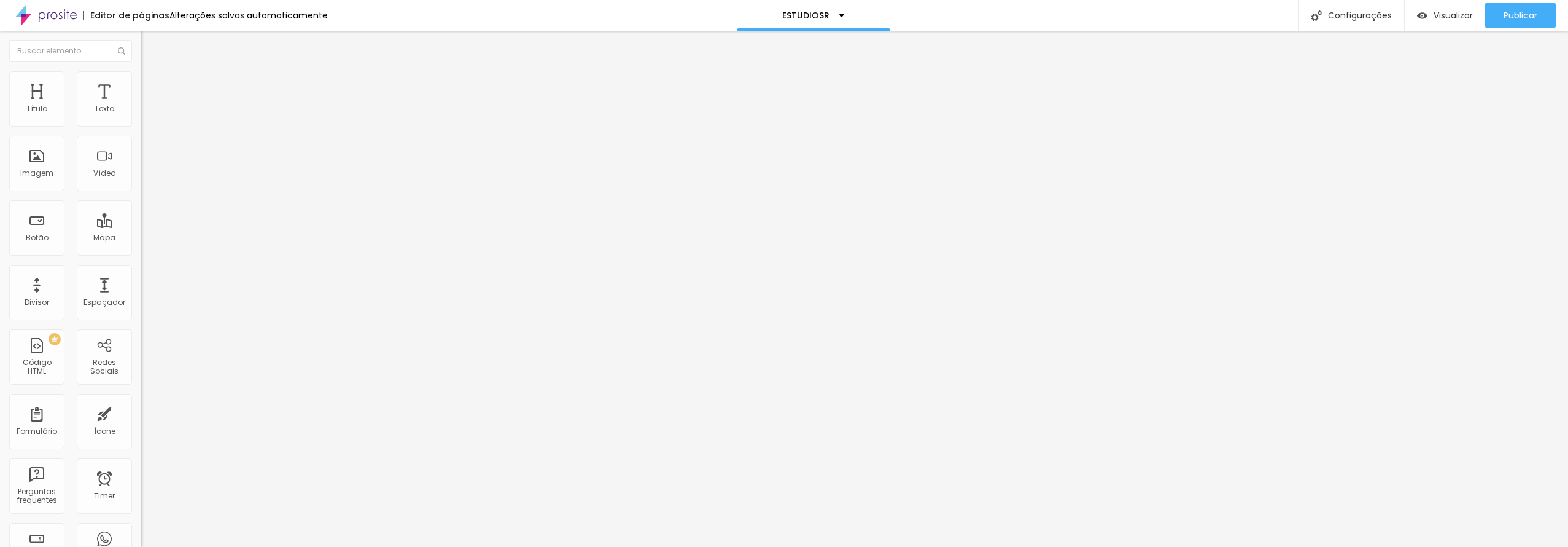
scroll to position [3674, 0]
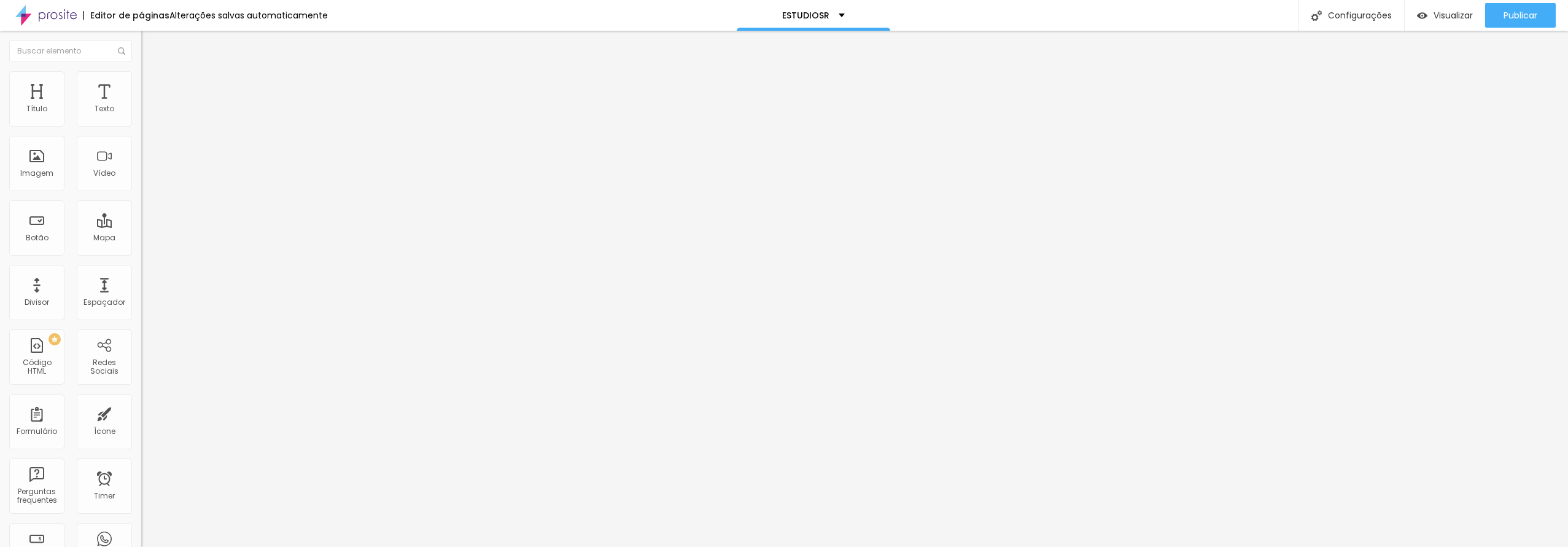
click at [141, 106] on span "Trocar imagem" at bounding box center [174, 100] width 67 height 10
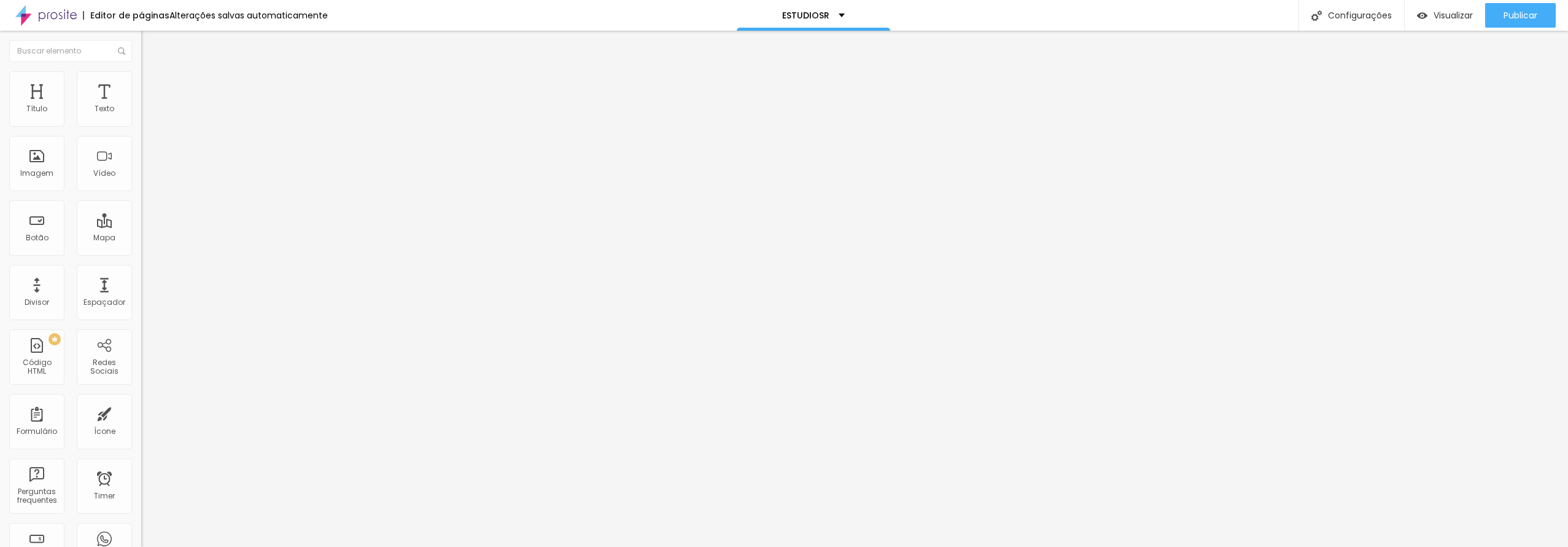
click at [141, 225] on div "Proporção Original Cinema 16:9 Padrão 4:3 Quadrado 1:1 Original" at bounding box center [211, 200] width 141 height 49
click at [141, 192] on span "Original" at bounding box center [156, 187] width 29 height 10
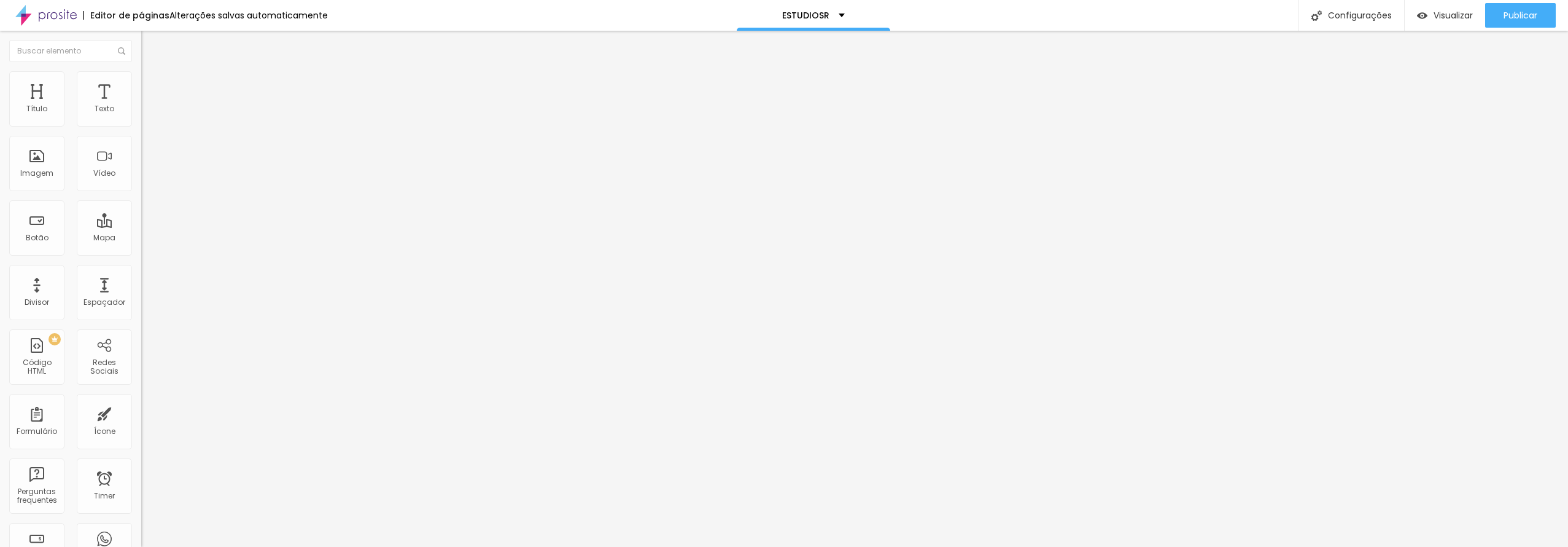
click at [141, 207] on span "Padrão" at bounding box center [155, 202] width 27 height 10
click at [141, 192] on span "16:9 Cinema" at bounding box center [164, 187] width 47 height 10
click at [141, 211] on span "Padrão" at bounding box center [155, 206] width 27 height 10
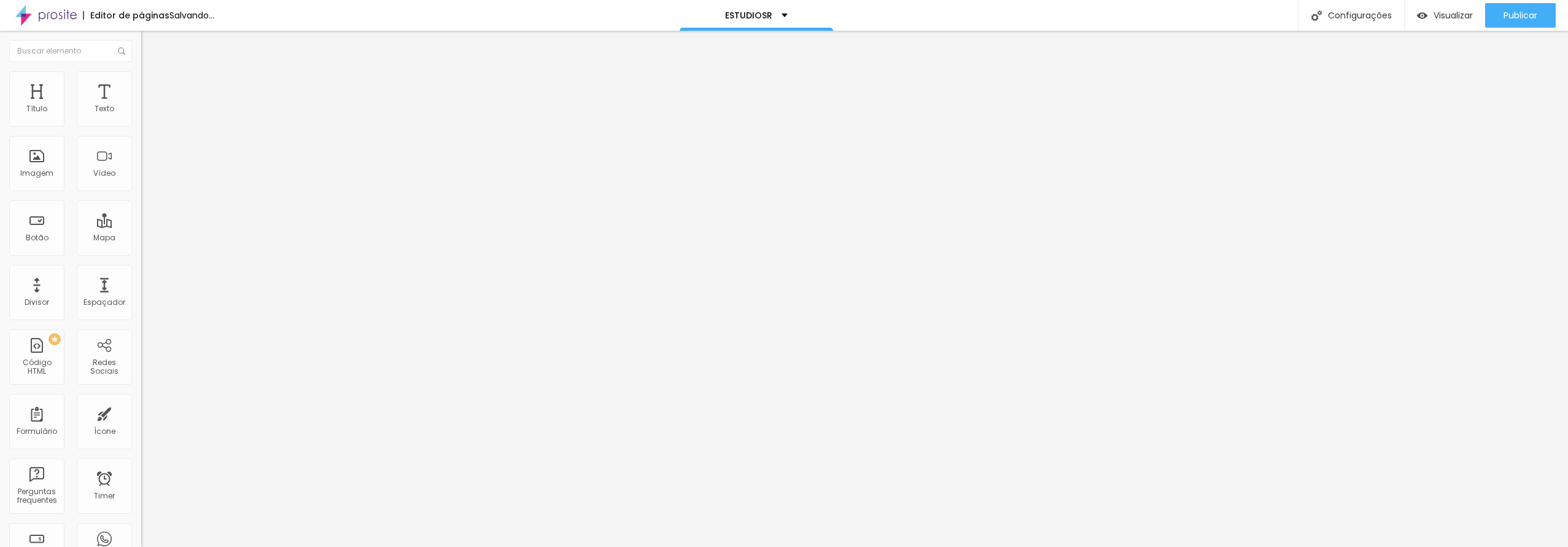
click at [141, 225] on div "Original" at bounding box center [211, 221] width 141 height 8
click at [141, 106] on span "Trocar imagem" at bounding box center [174, 100] width 67 height 10
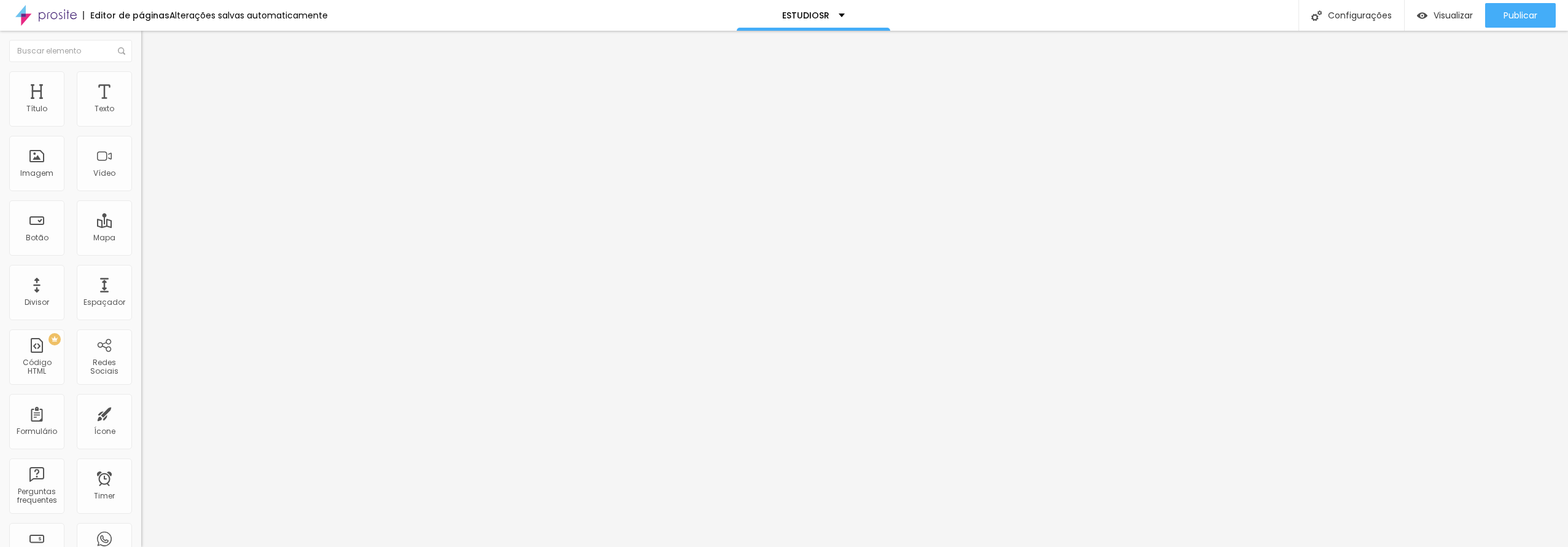
click at [141, 106] on span "Trocar imagem" at bounding box center [174, 100] width 67 height 10
drag, startPoint x: 126, startPoint y: 196, endPoint x: 240, endPoint y: 220, distance: 116.5
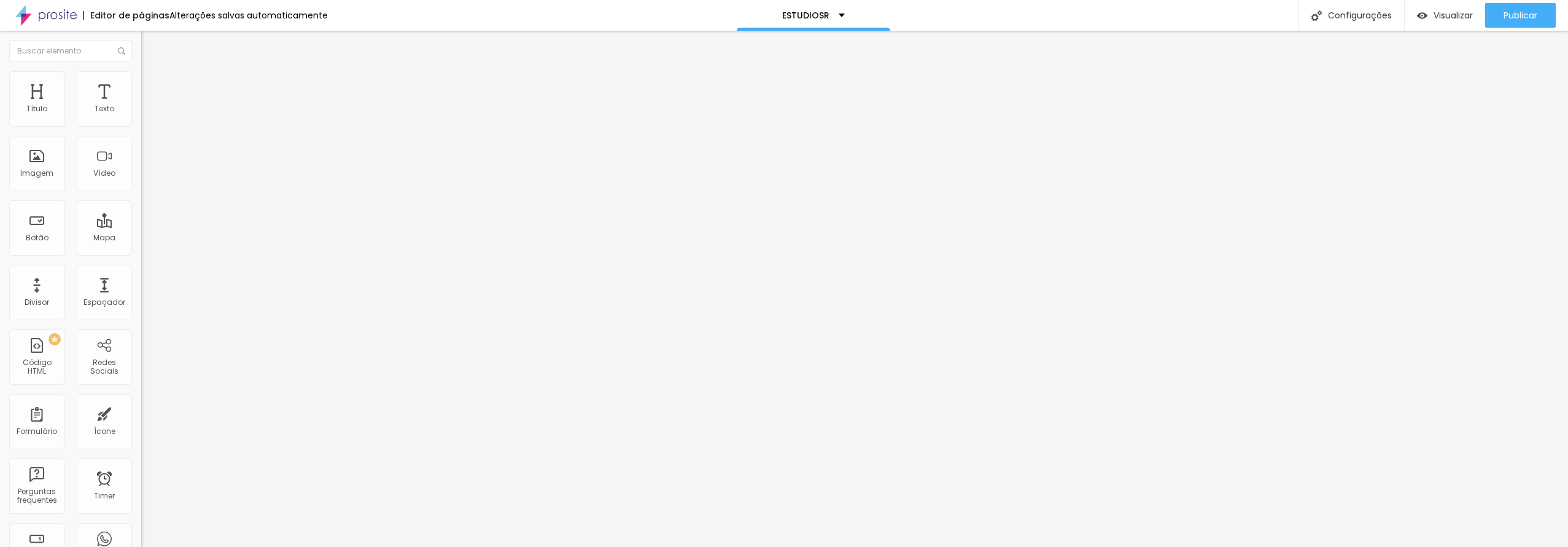
click at [141, 106] on span "Trocar imagem" at bounding box center [174, 100] width 67 height 10
click at [1508, 19] on span "Publicar" at bounding box center [1521, 15] width 34 height 9
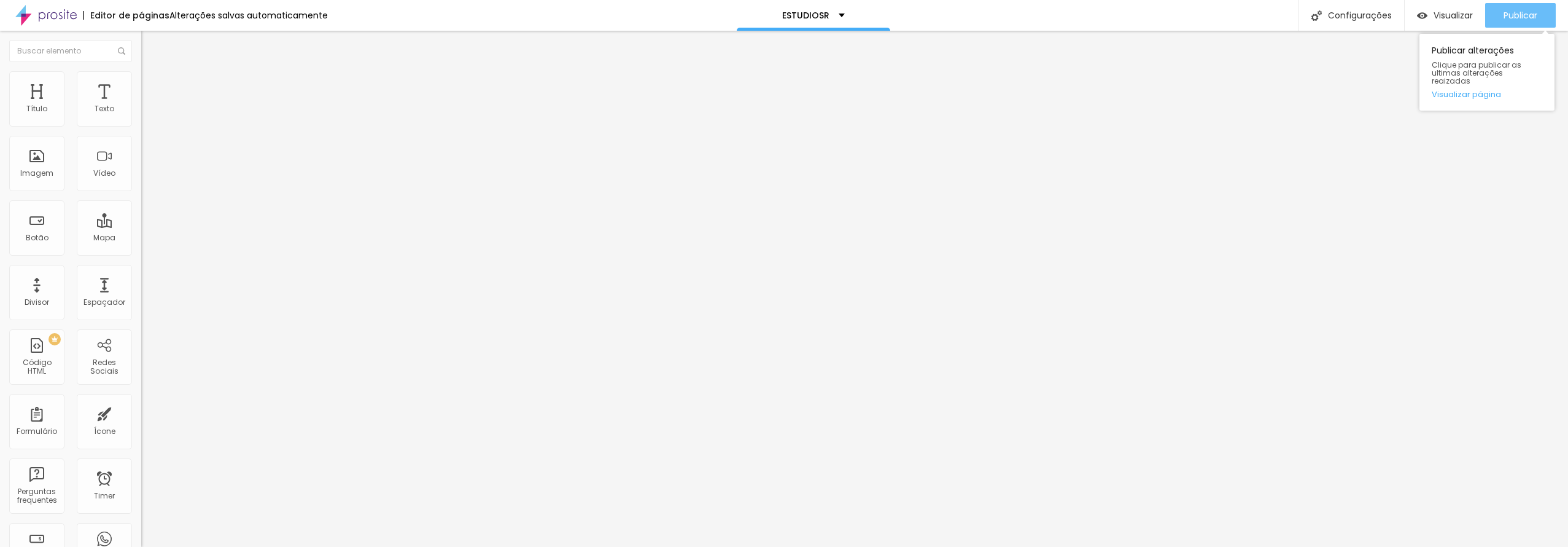
click at [1509, 17] on span "Publicar" at bounding box center [1521, 15] width 34 height 9
click at [1509, 15] on span "Publicar" at bounding box center [1521, 15] width 34 height 9
click at [1499, 14] on button "Publicar" at bounding box center [1520, 15] width 71 height 25
click at [1434, 12] on span "Visualizar" at bounding box center [1453, 15] width 39 height 9
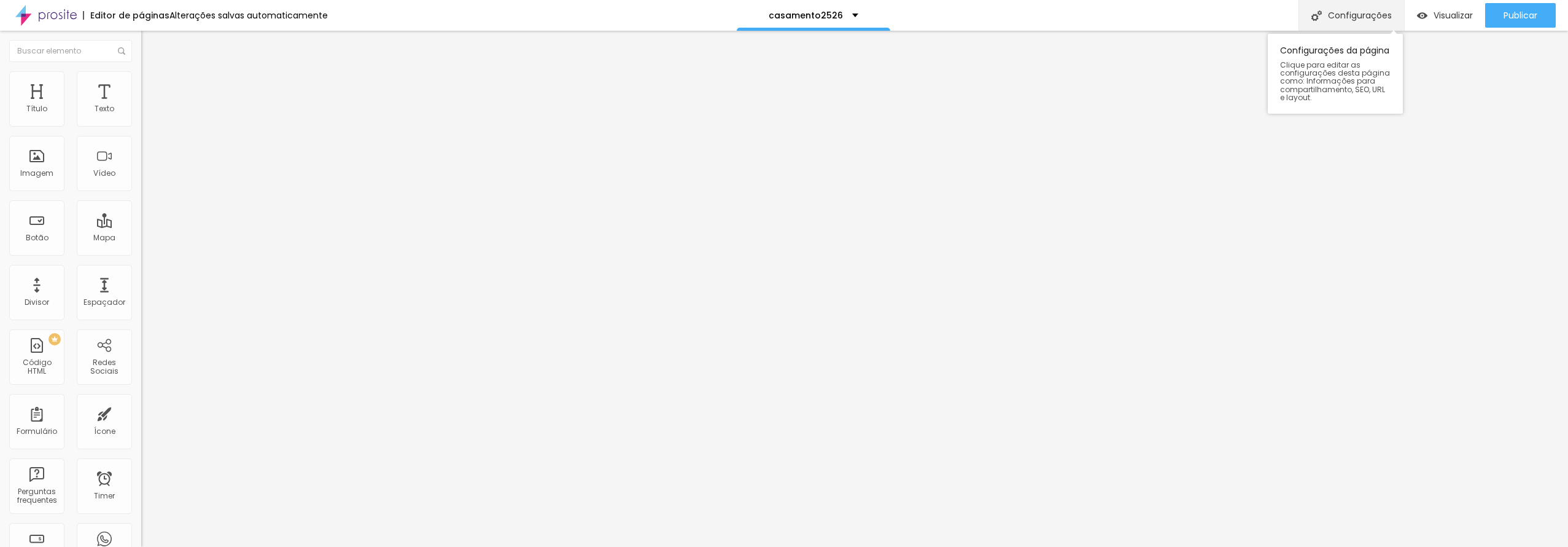
click at [1372, 15] on div "Configurações" at bounding box center [1352, 15] width 106 height 31
drag, startPoint x: 600, startPoint y: 160, endPoint x: 661, endPoint y: 180, distance: 64.2
click at [141, 106] on span "Trocar imagem" at bounding box center [174, 100] width 67 height 10
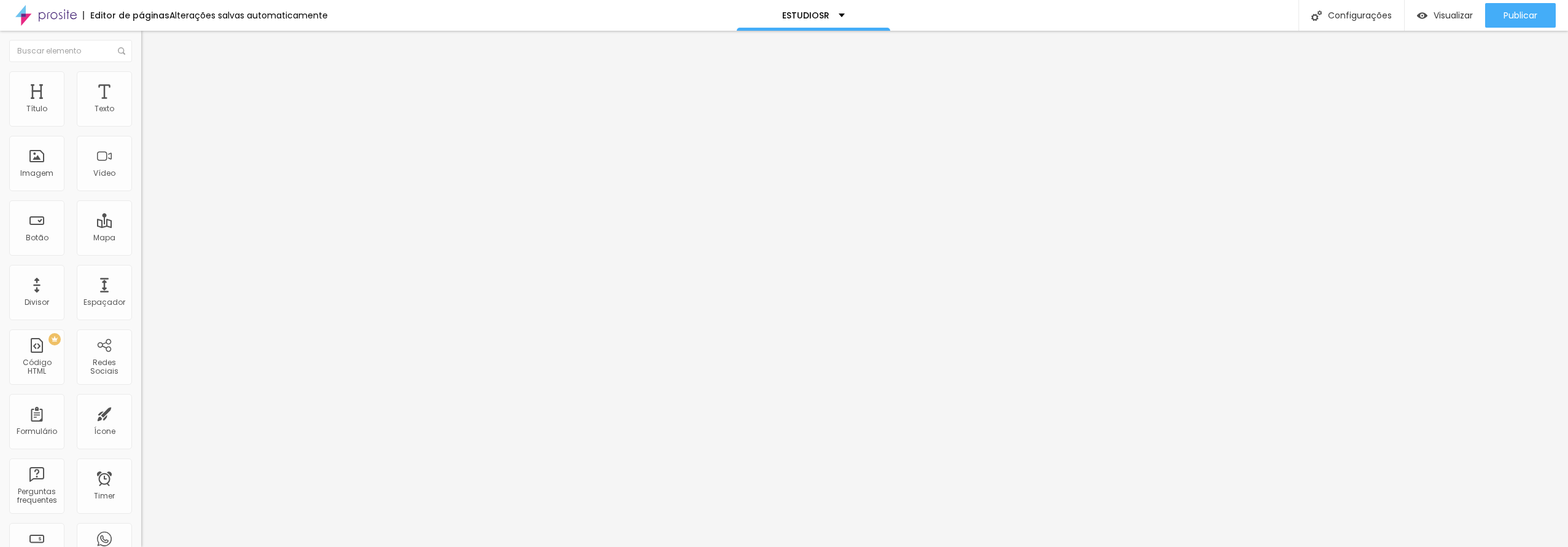
click at [141, 106] on span "Trocar imagem" at bounding box center [174, 100] width 67 height 10
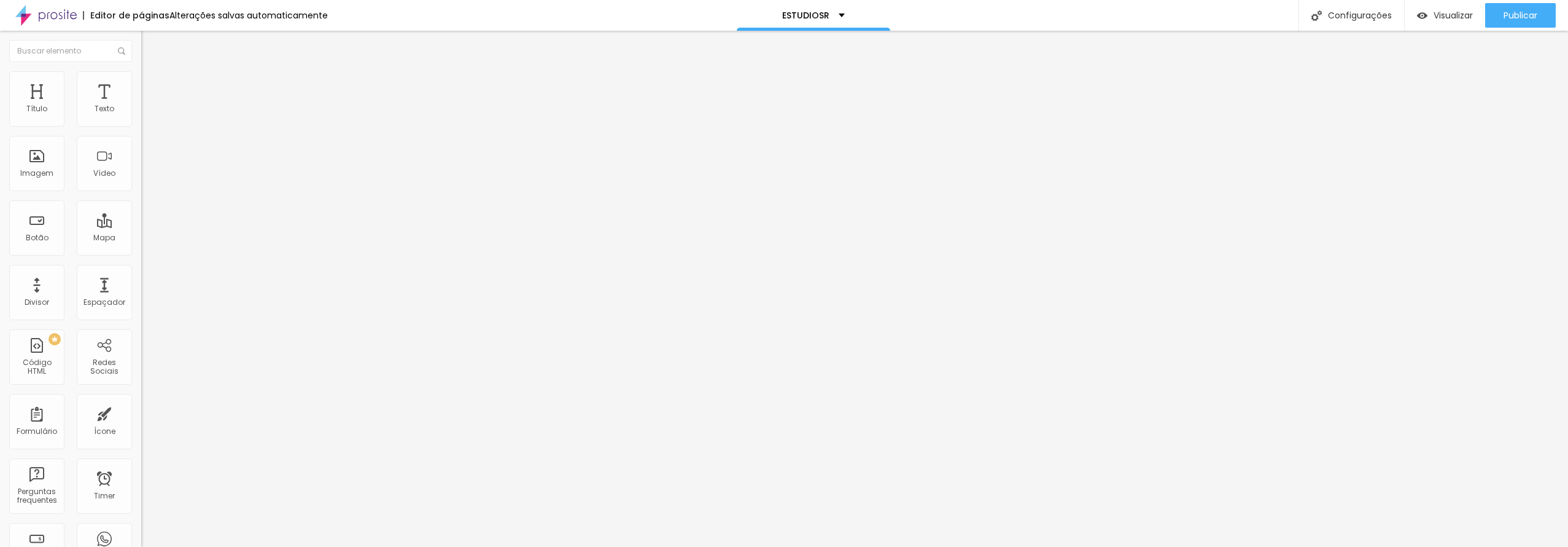
click at [141, 106] on span "Trocar imagem" at bounding box center [174, 100] width 67 height 10
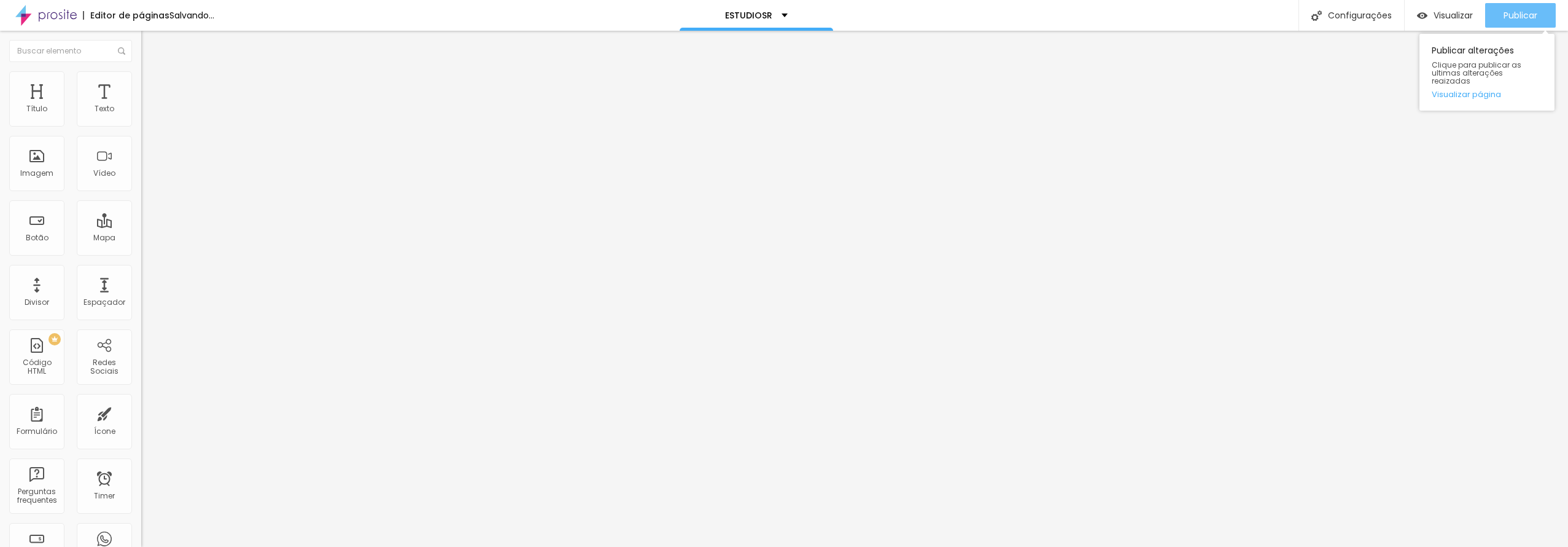
click at [1510, 22] on div "Publicar" at bounding box center [1521, 15] width 34 height 25
click at [1494, 13] on button "Publicar" at bounding box center [1520, 15] width 71 height 25
click at [1516, 9] on div "Publicar" at bounding box center [1521, 15] width 34 height 25
